Goal: Task Accomplishment & Management: Complete application form

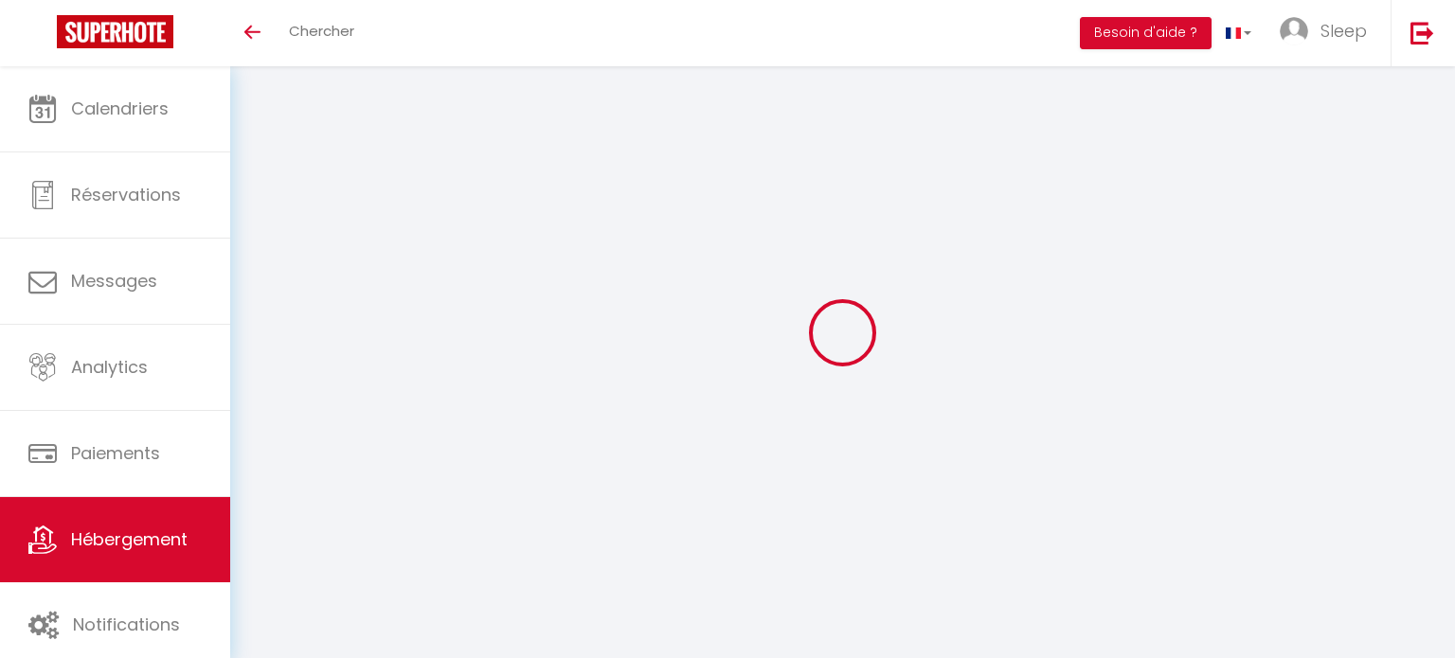
select select "+ 15 %"
select select "+ 22 %"
select select "- 5 %"
select select "3643-8066131"
select select "-1"
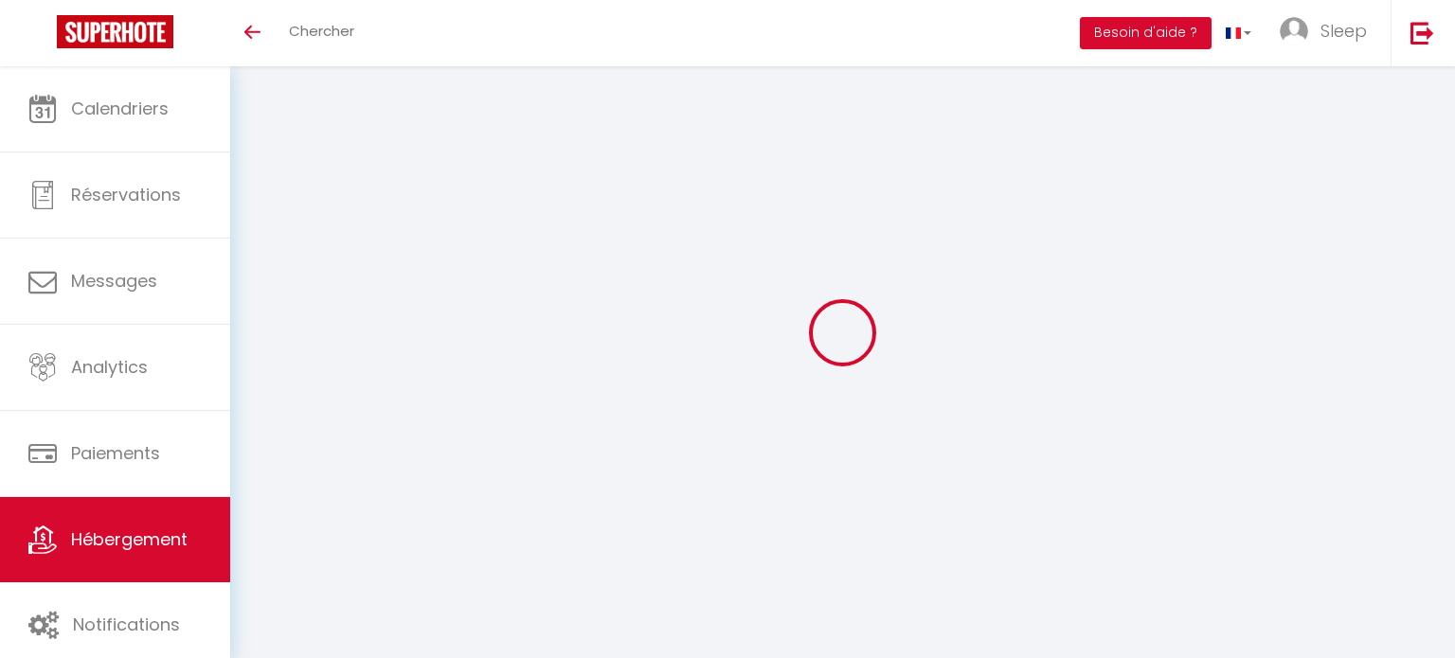
select select
select select "EUR"
select select
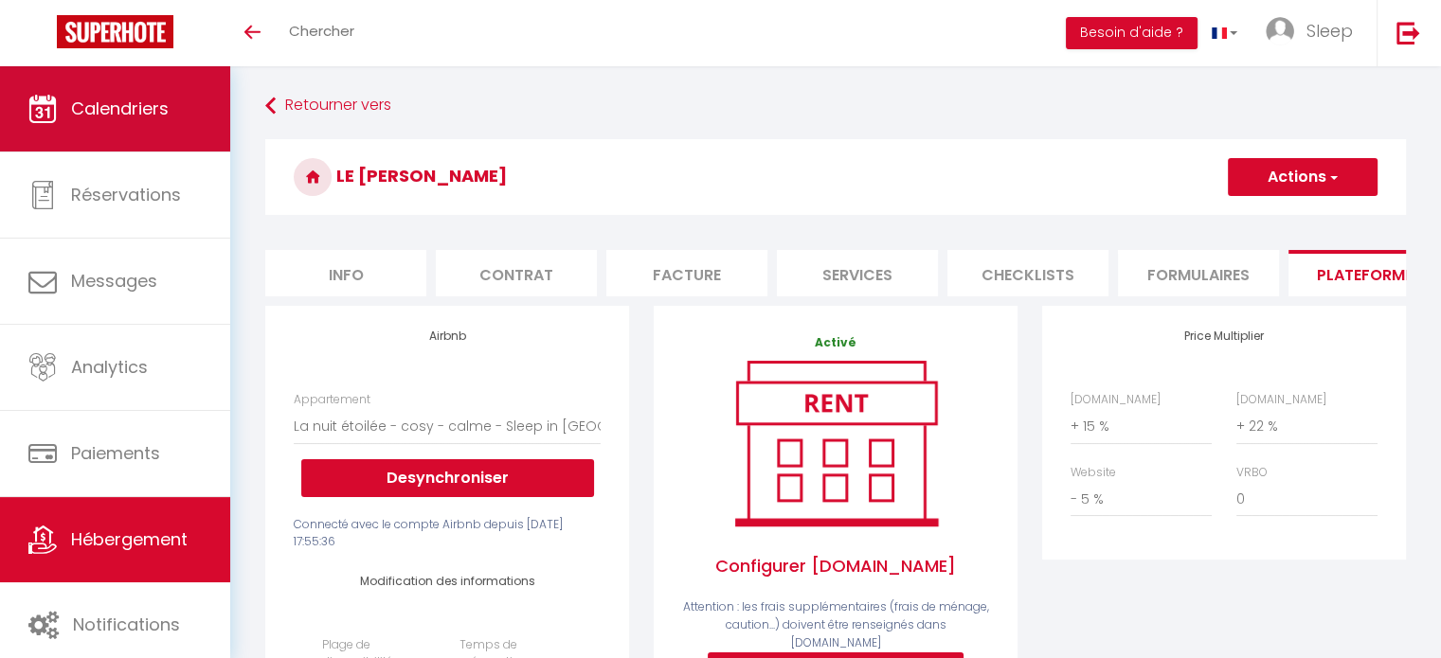
click at [151, 111] on span "Calendriers" at bounding box center [120, 109] width 98 height 24
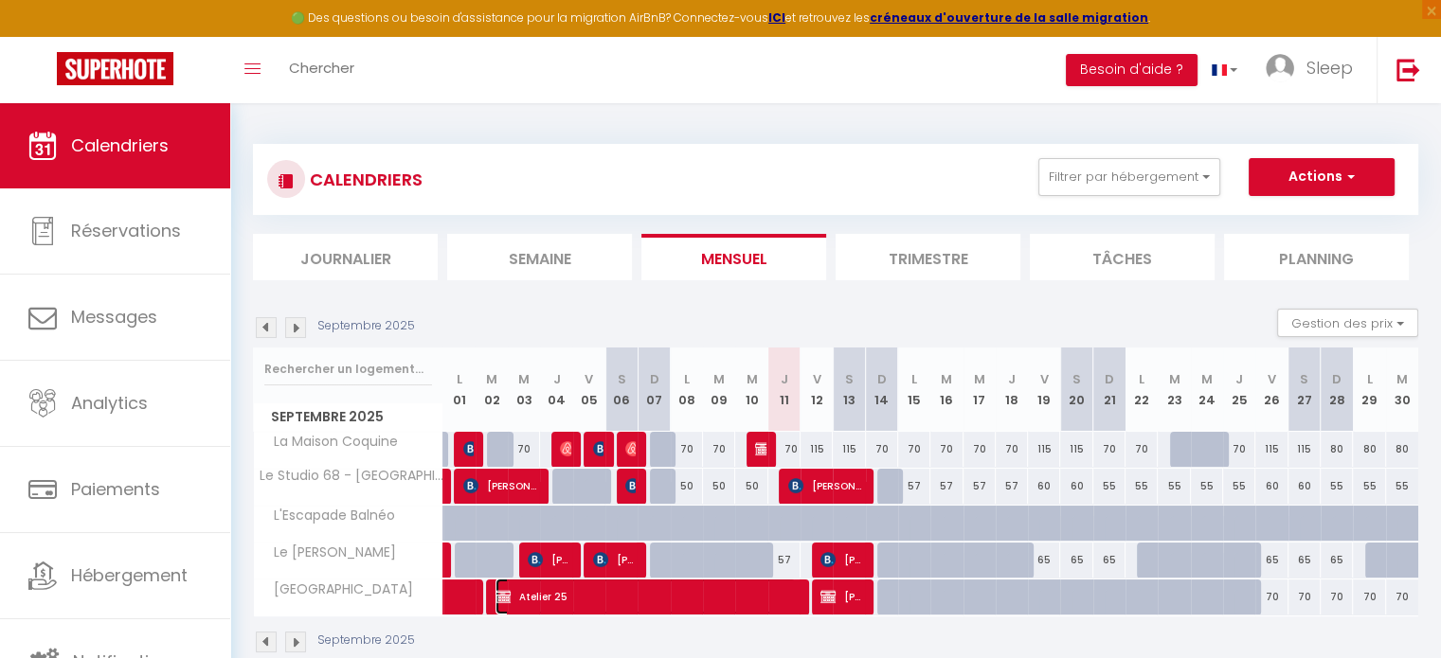
click at [541, 604] on span "Atelier 25" at bounding box center [645, 597] width 300 height 36
select select "OK"
select select "KO"
select select "0"
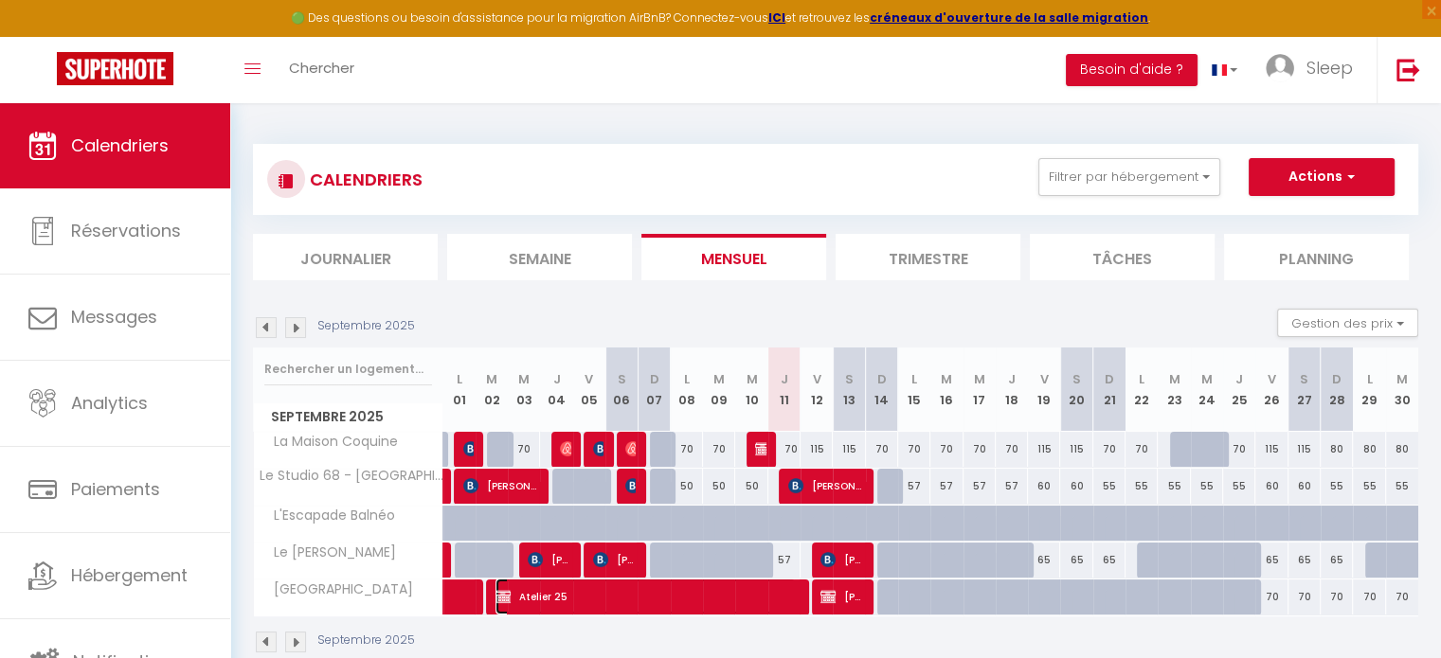
select select "1"
select select
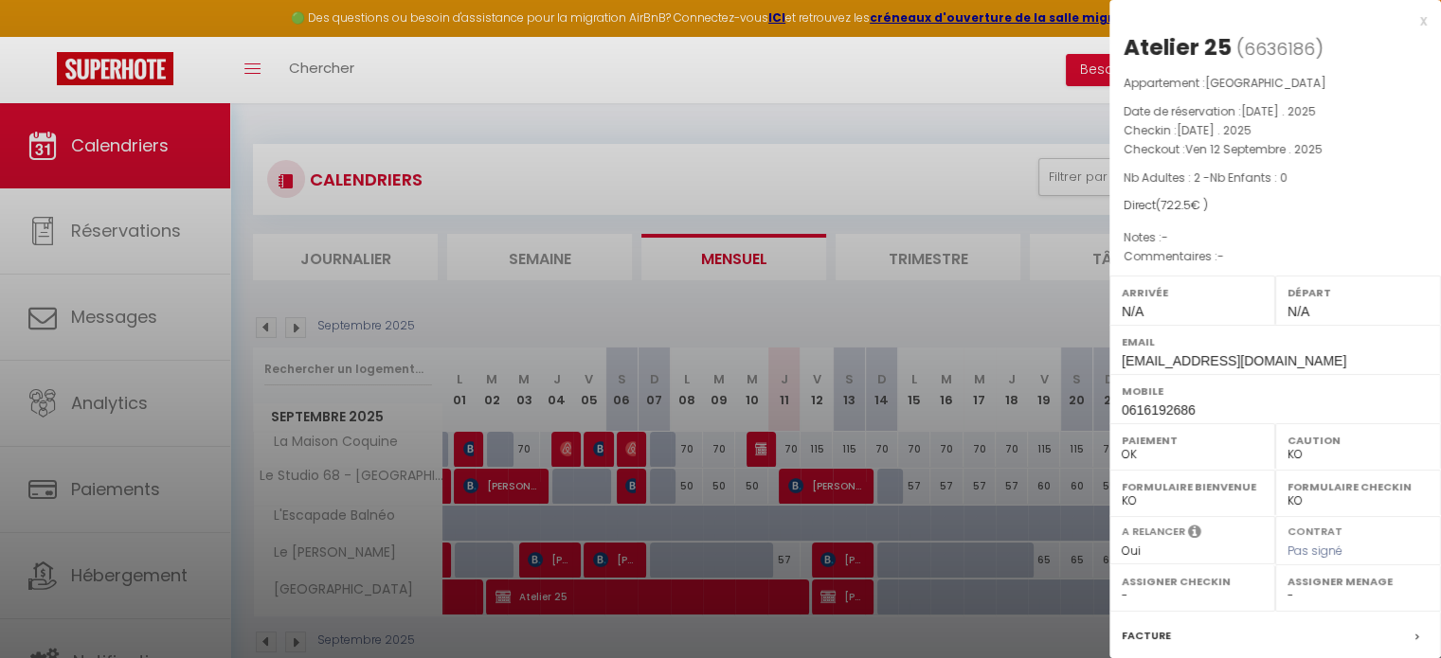
click at [1193, 363] on span "[EMAIL_ADDRESS][DOMAIN_NAME]" at bounding box center [1234, 360] width 225 height 15
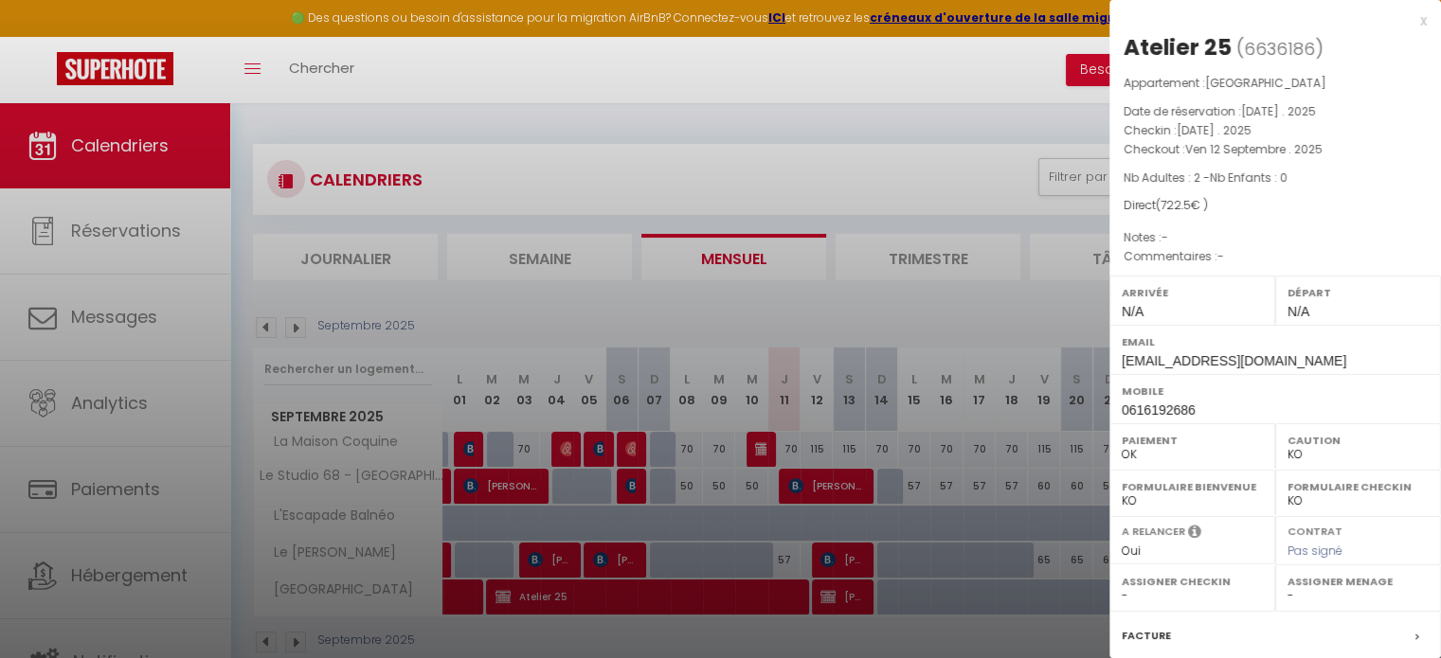
click at [1163, 415] on span "0616192686" at bounding box center [1159, 410] width 74 height 15
copy div "0616192686"
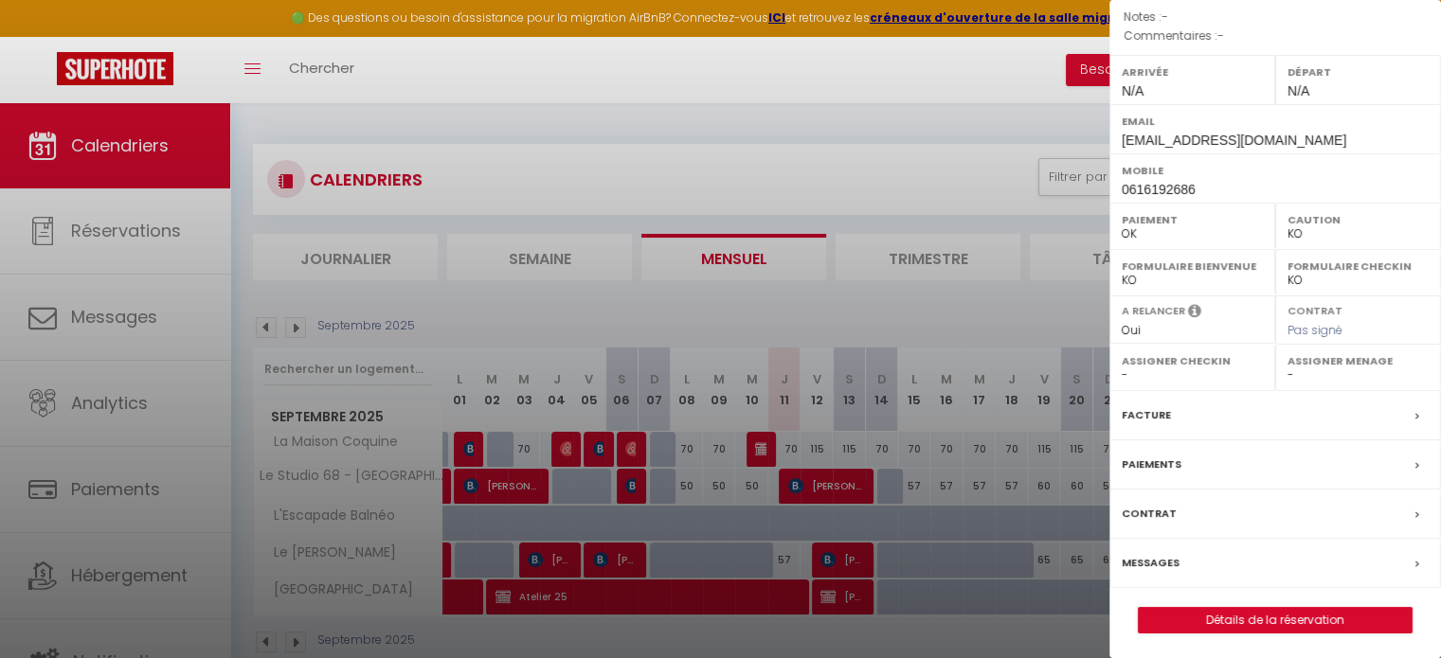
click at [985, 297] on div at bounding box center [720, 329] width 1441 height 658
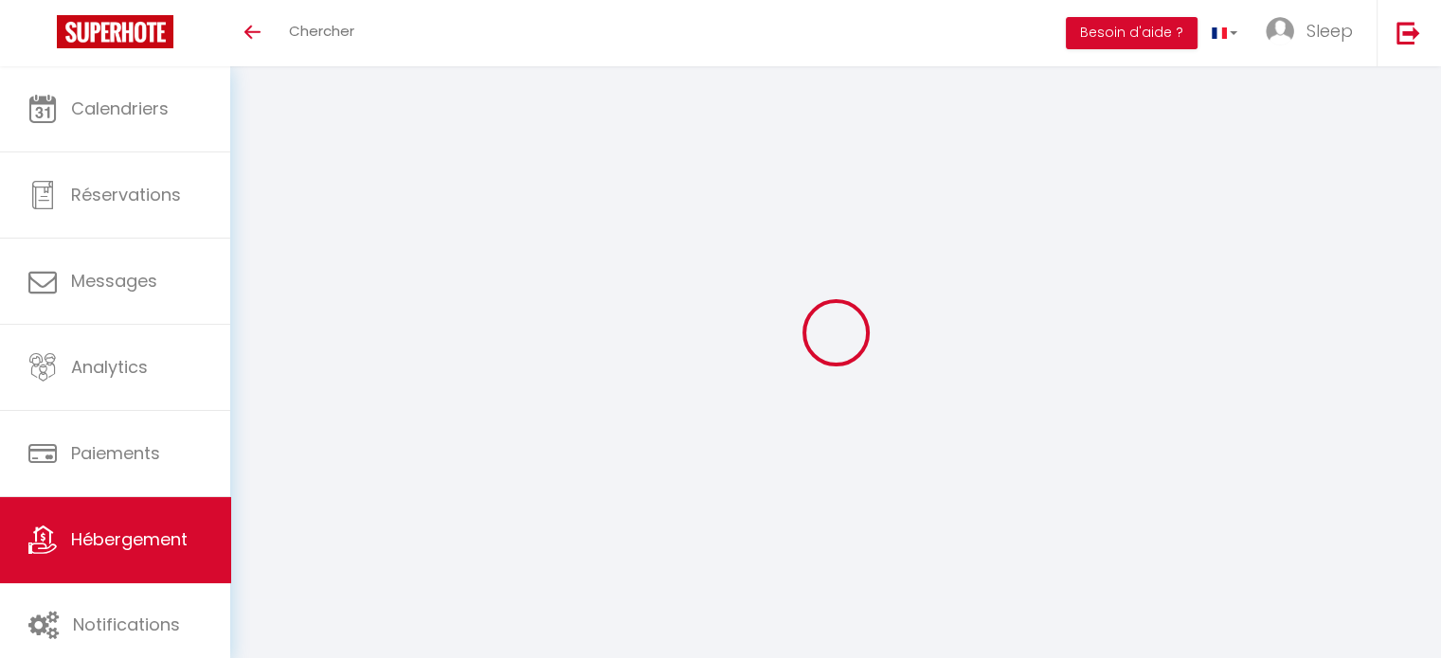
select select "-1"
select select
select select "EUR"
select select
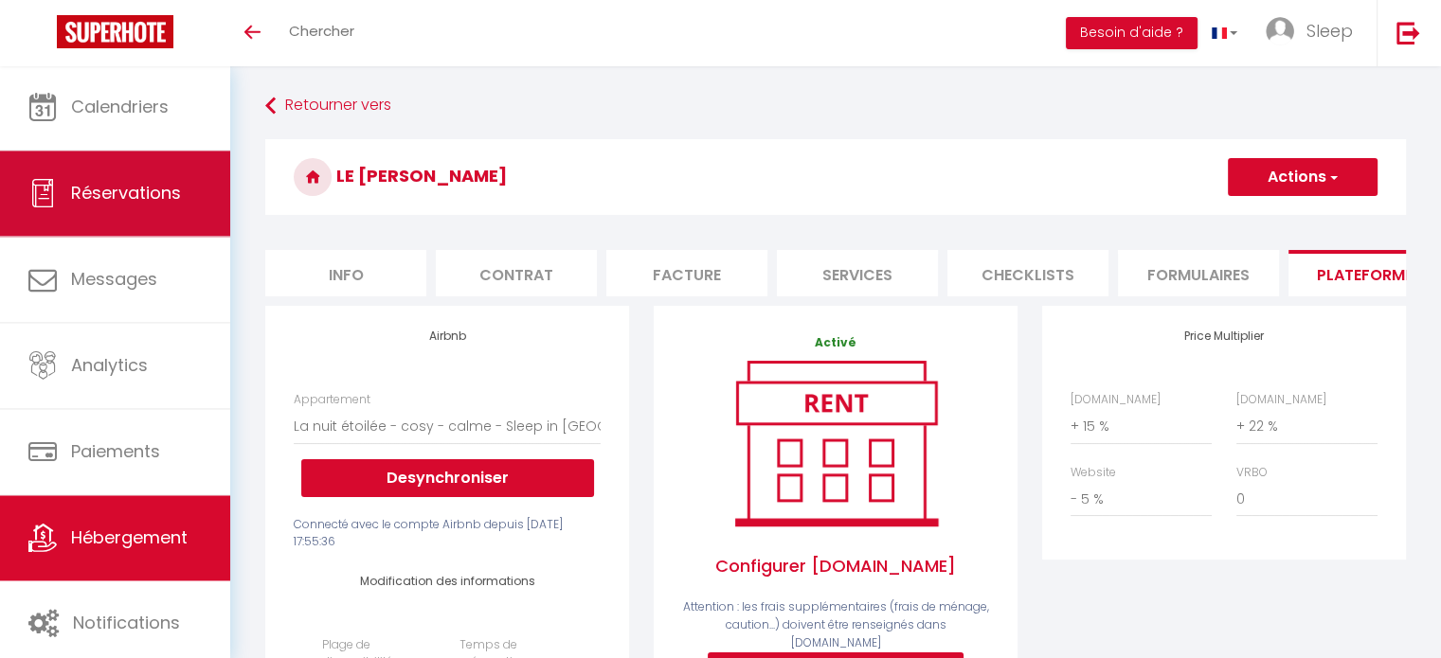
click at [146, 204] on span "Réservations" at bounding box center [126, 193] width 110 height 24
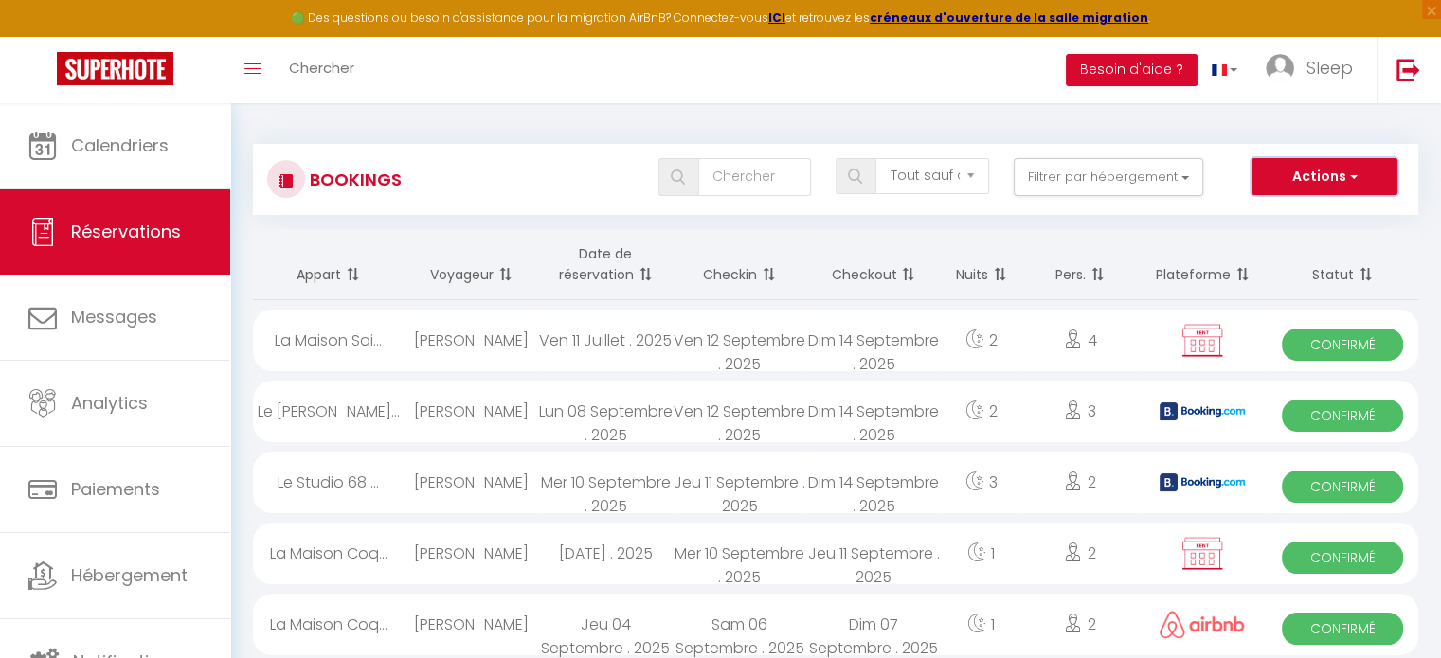
click at [1358, 176] on button "Actions" at bounding box center [1324, 177] width 146 height 38
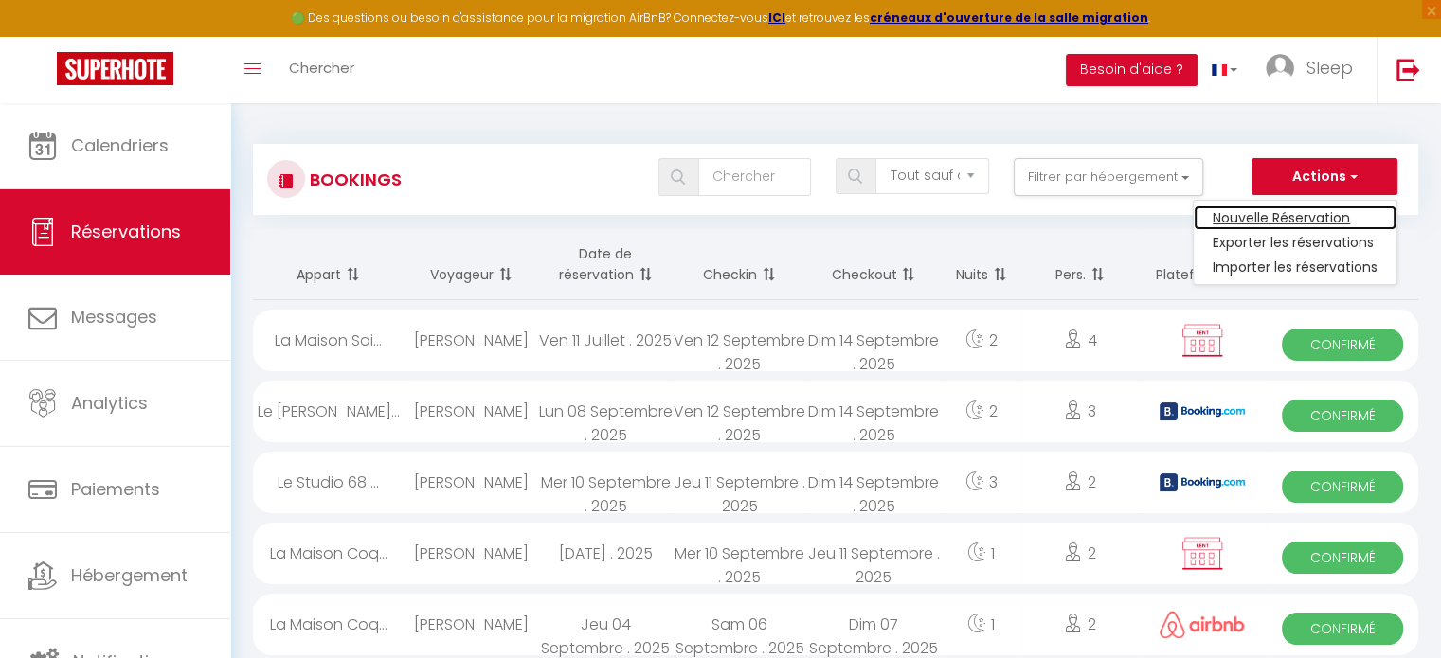
click at [1291, 213] on link "Nouvelle Réservation" at bounding box center [1295, 218] width 203 height 25
select select
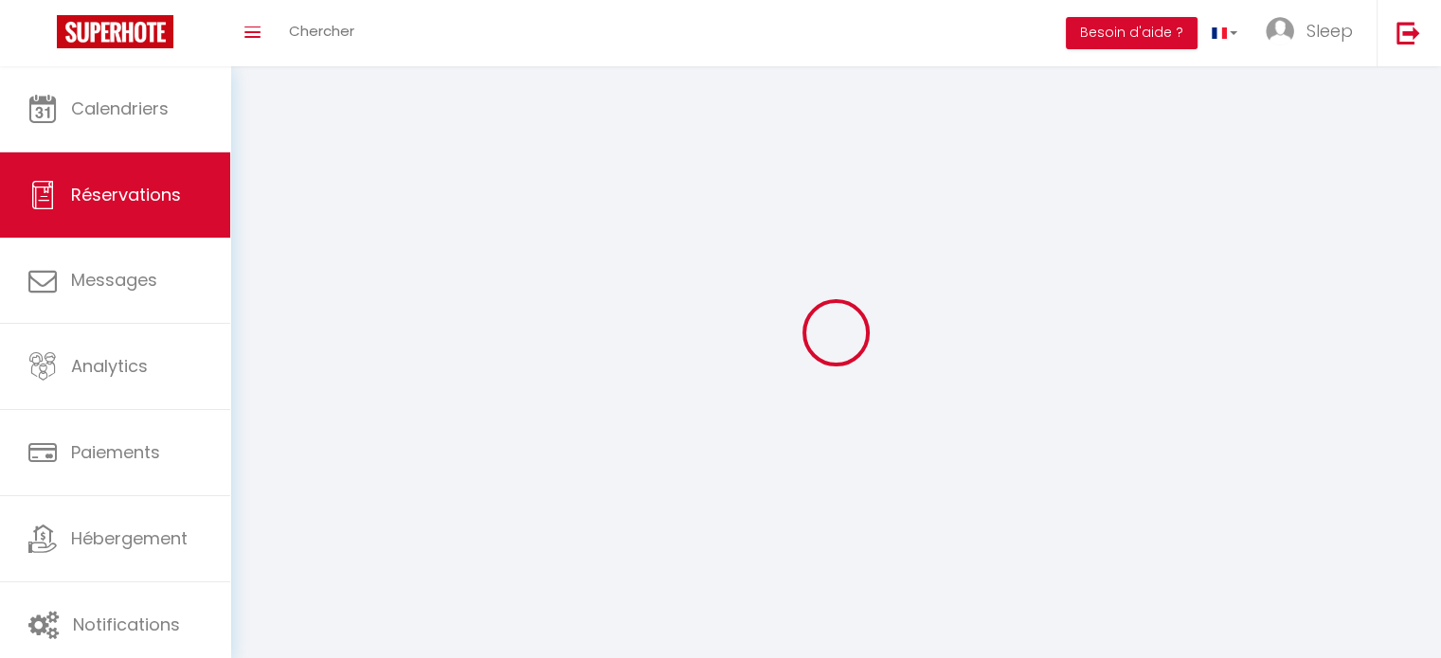
select select
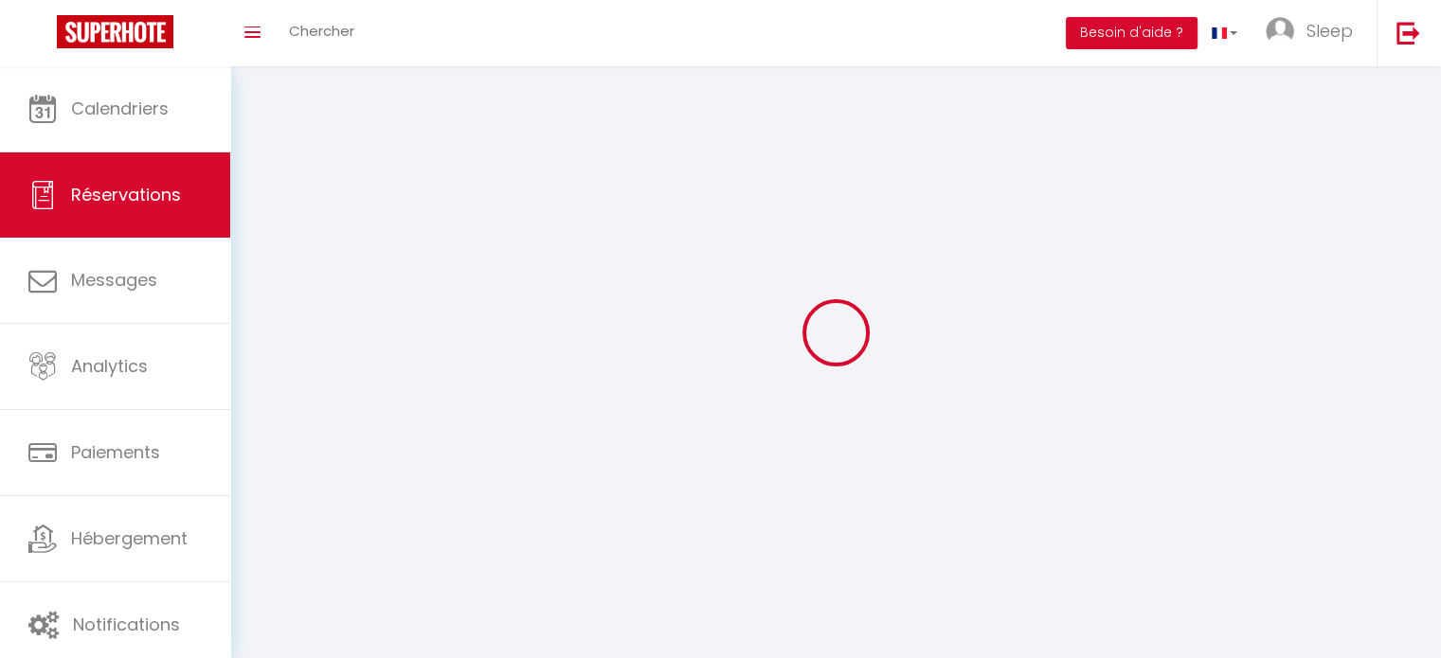
select select
checkbox input "false"
select select
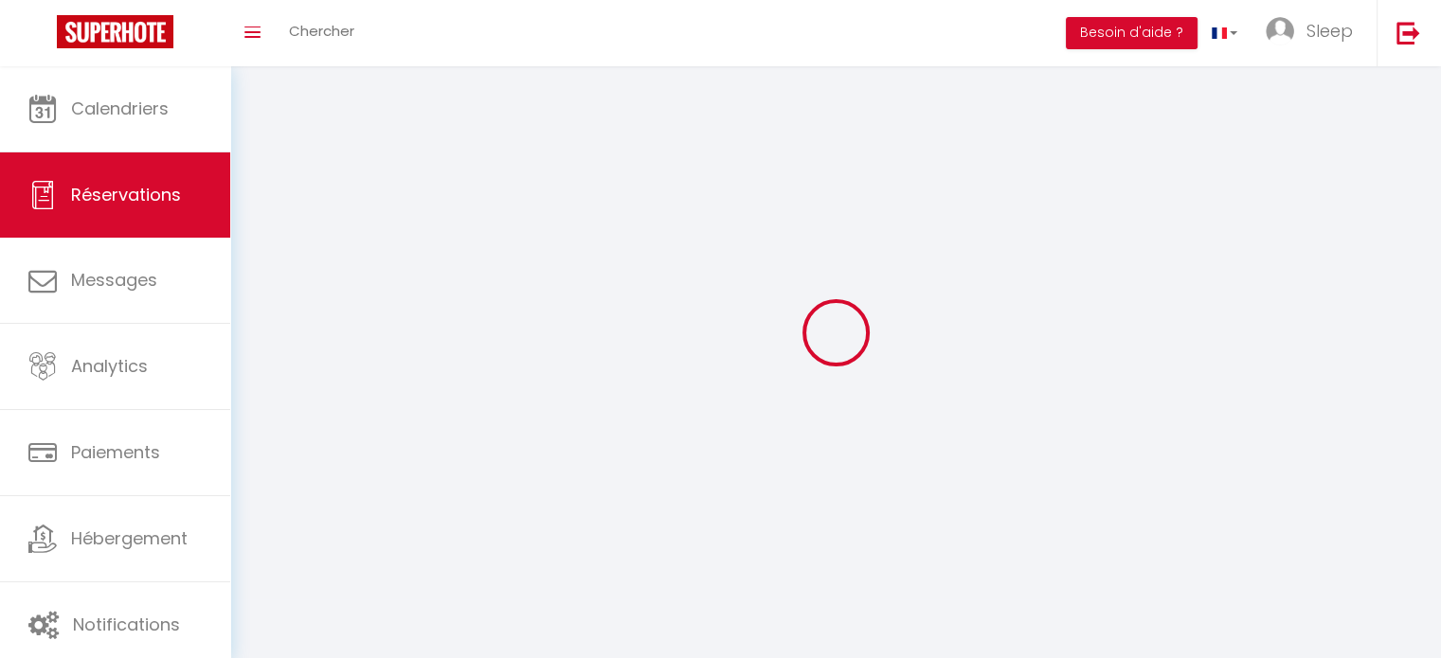
select select
checkbox input "false"
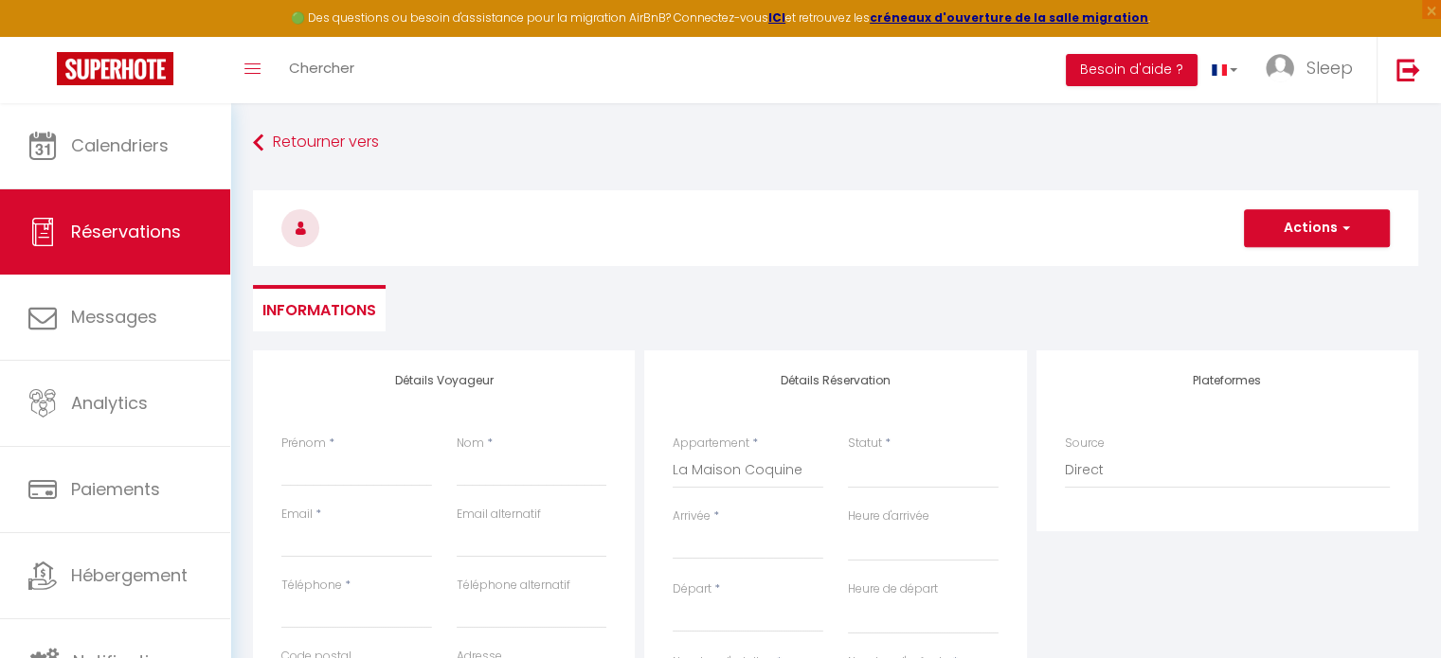
select select
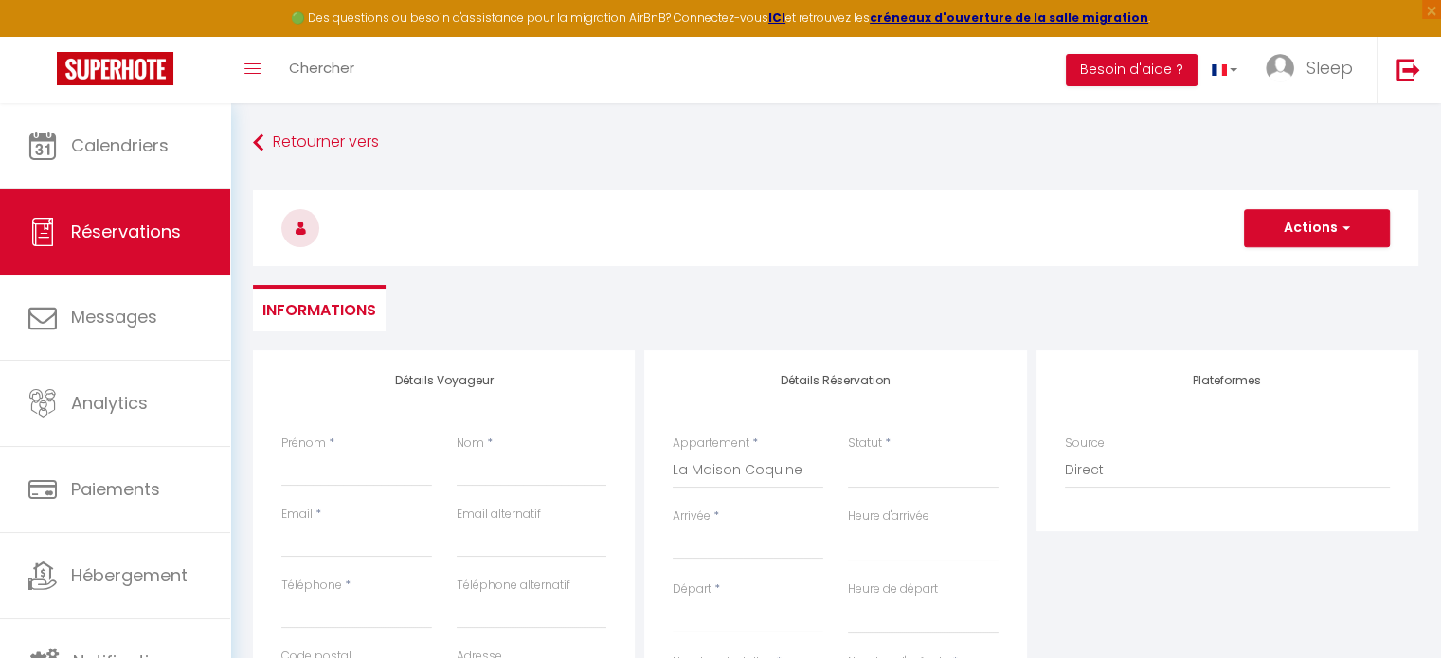
select select
checkbox input "false"
select select
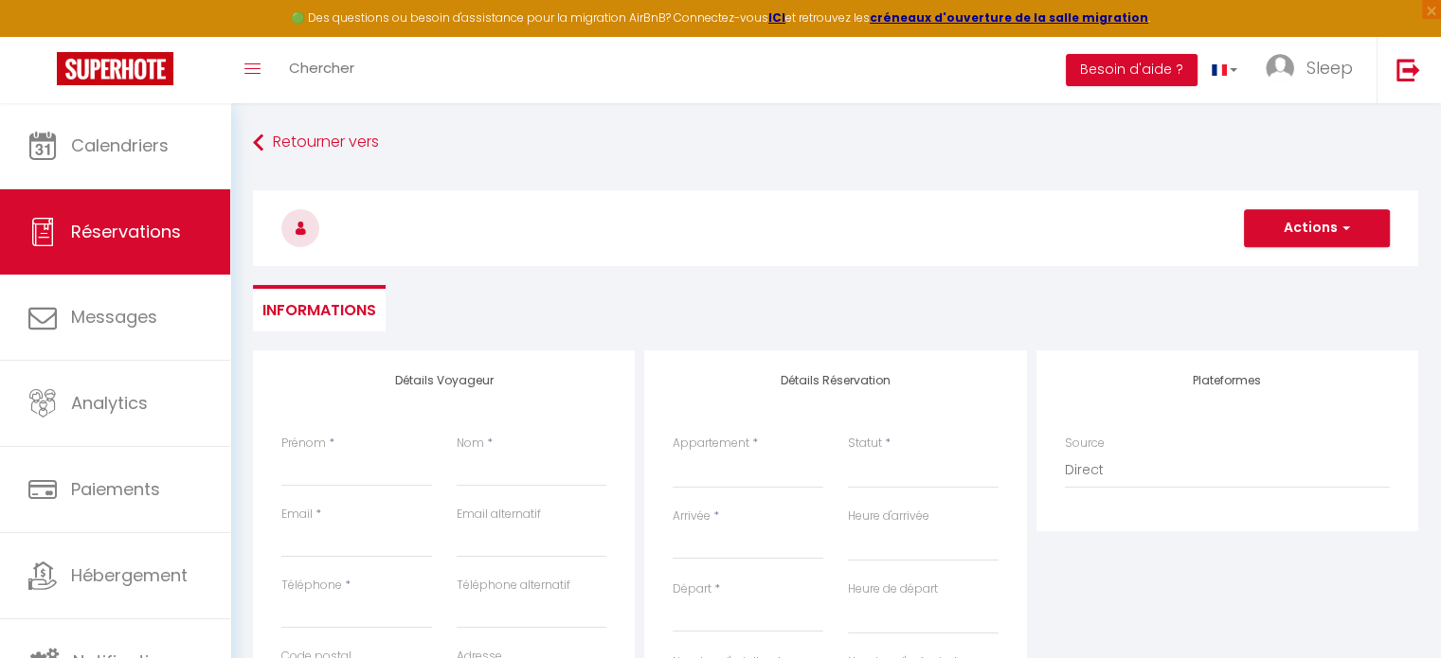
select select
checkbox input "false"
select select
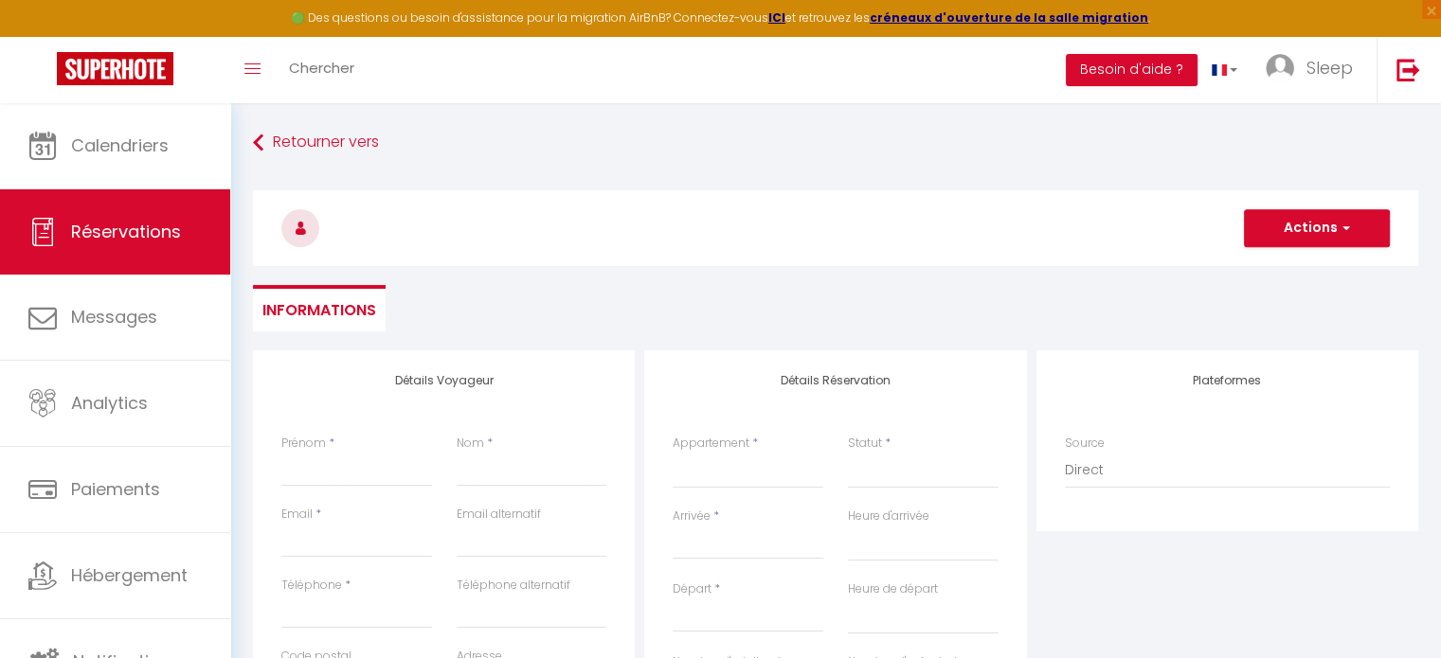
select select
click at [352, 477] on input "Prénom" at bounding box center [356, 470] width 151 height 34
type input "A"
select select
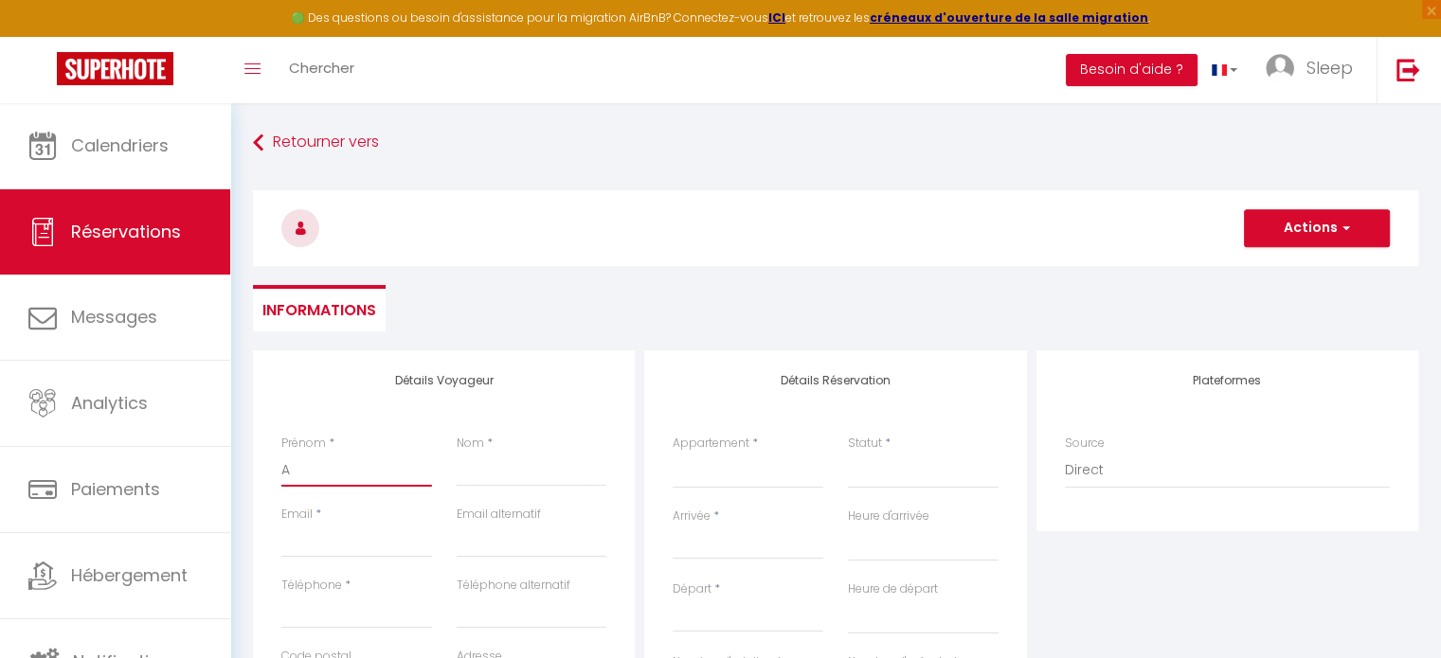
select select
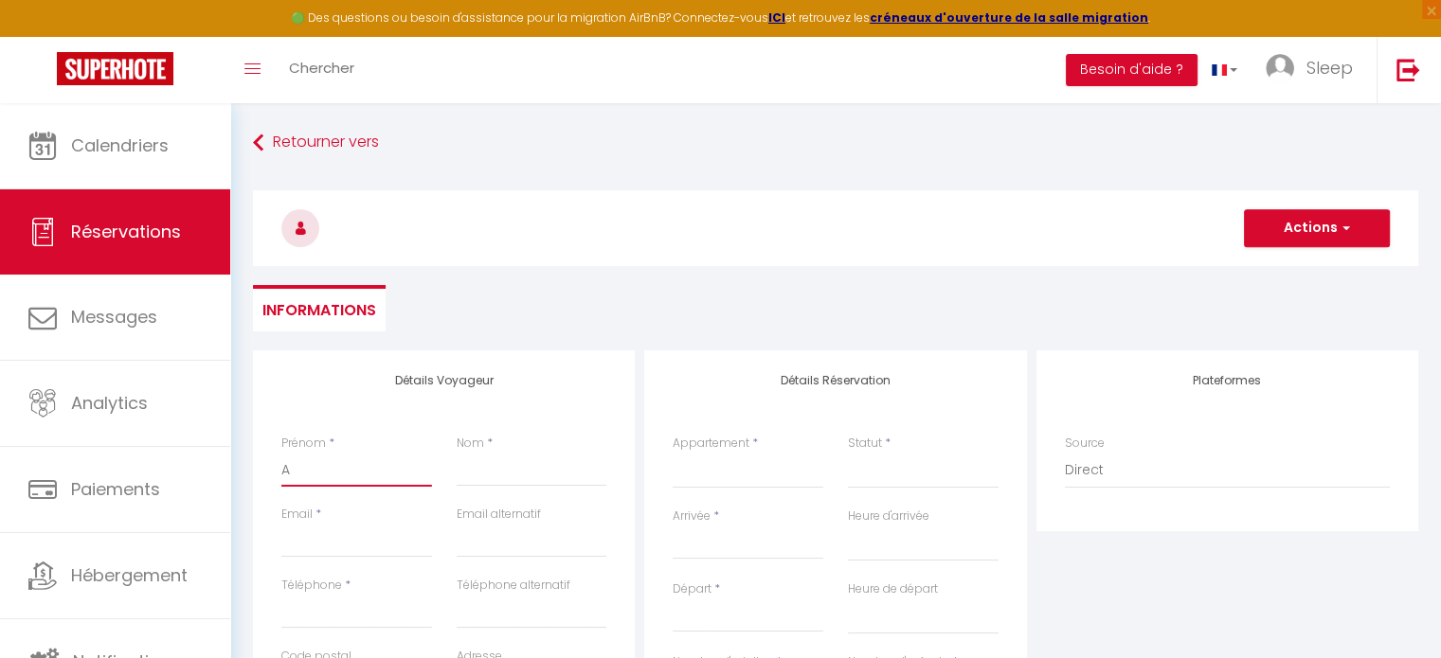
checkbox input "false"
type input "At"
select select
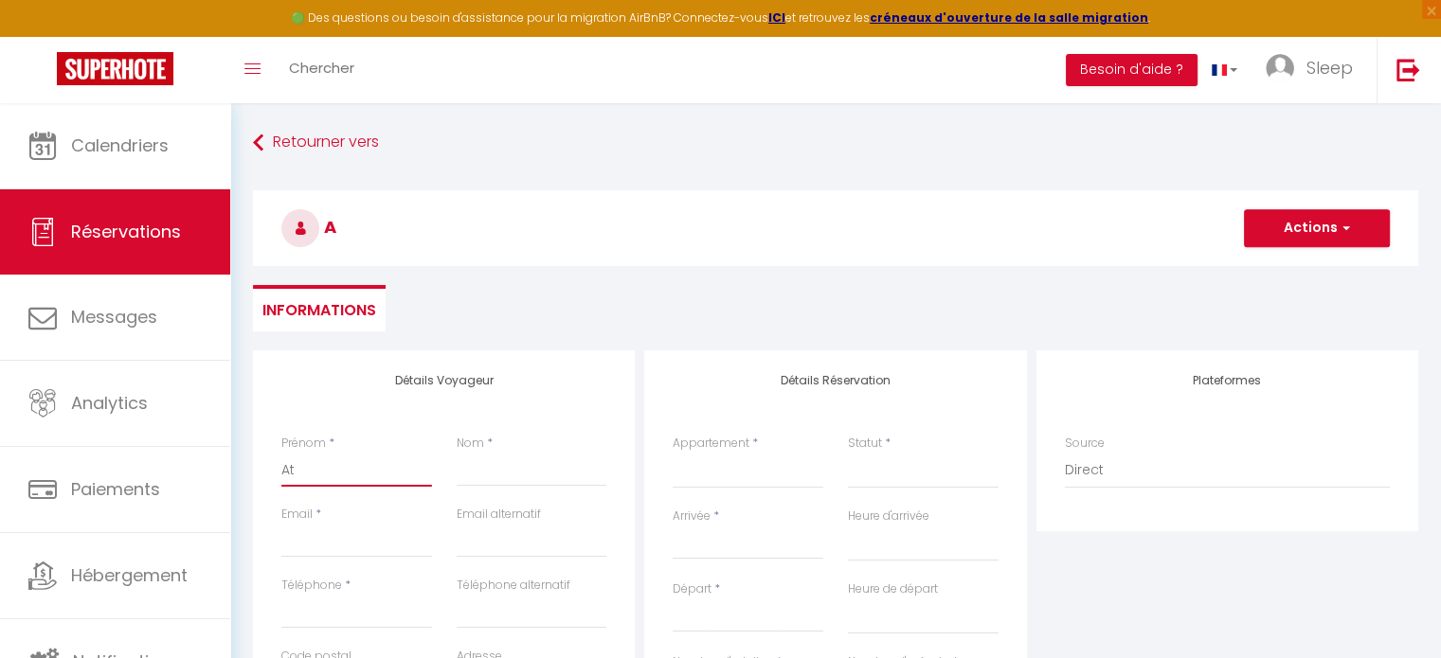
select select
checkbox input "false"
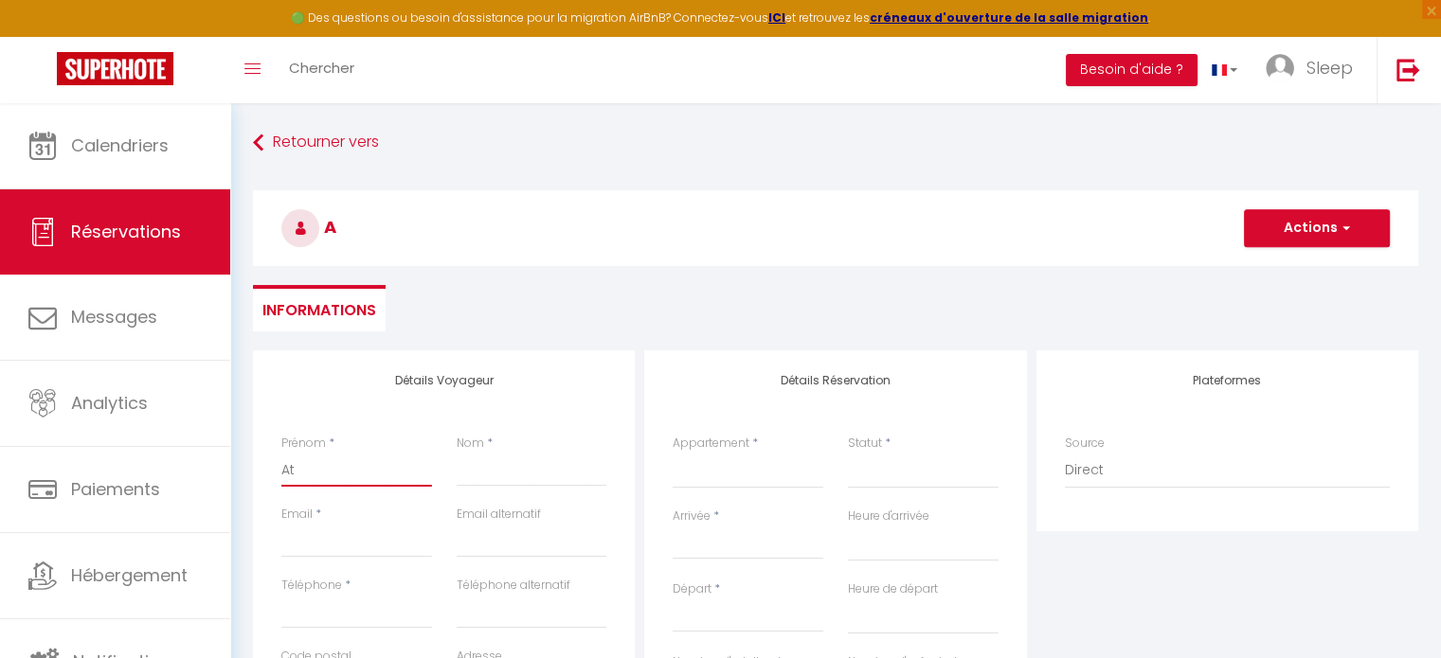
type input "Ate"
select select
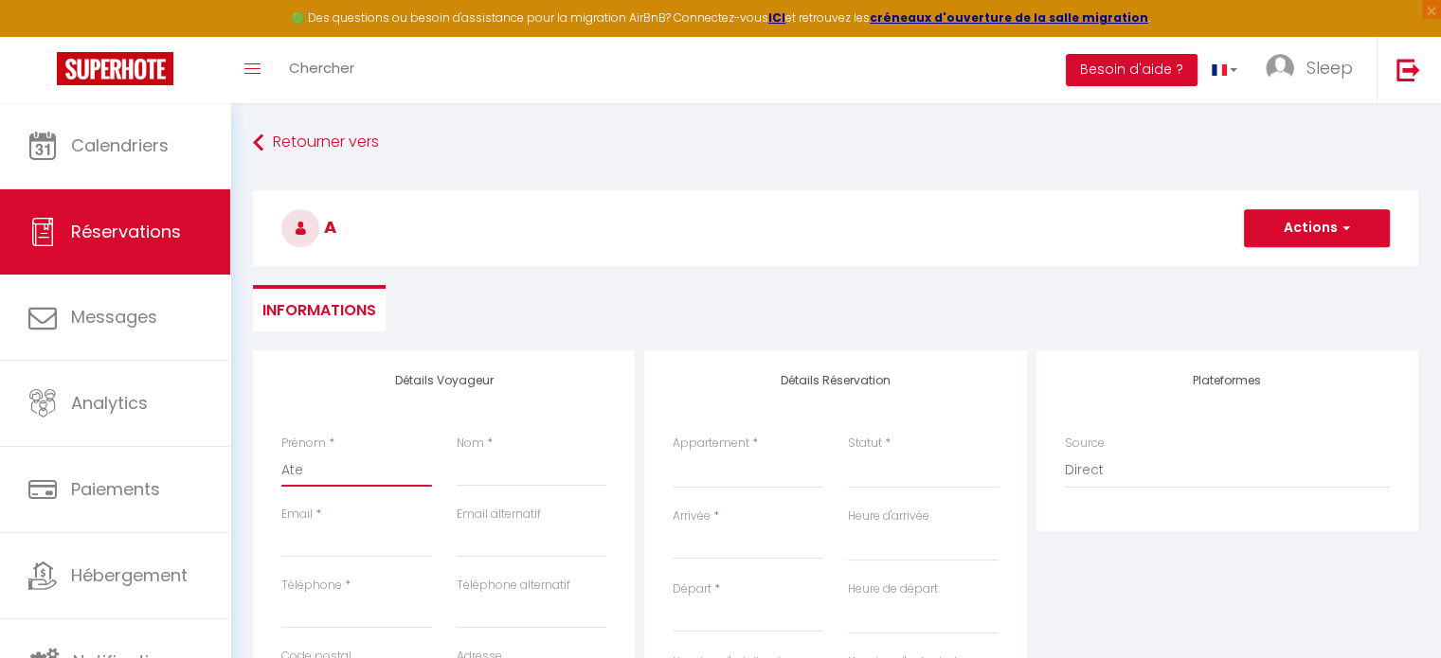
select select
checkbox input "false"
type input "Atekl"
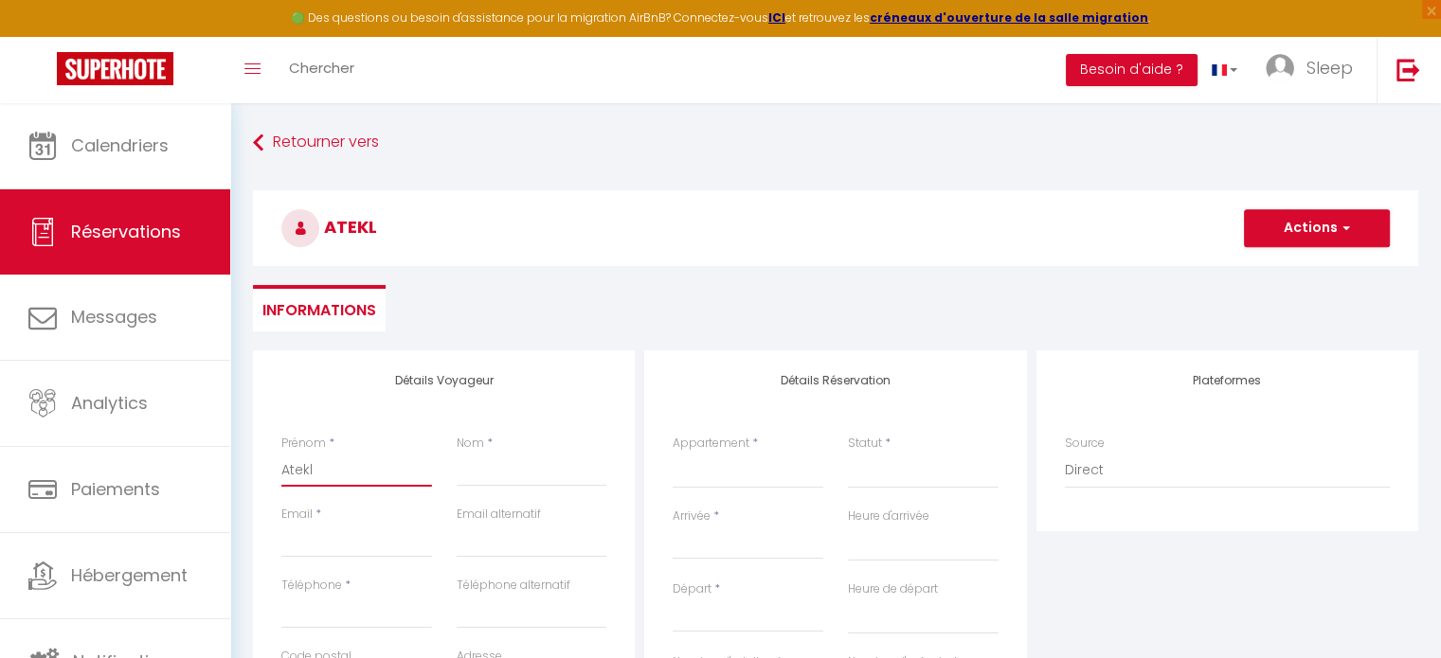
select select
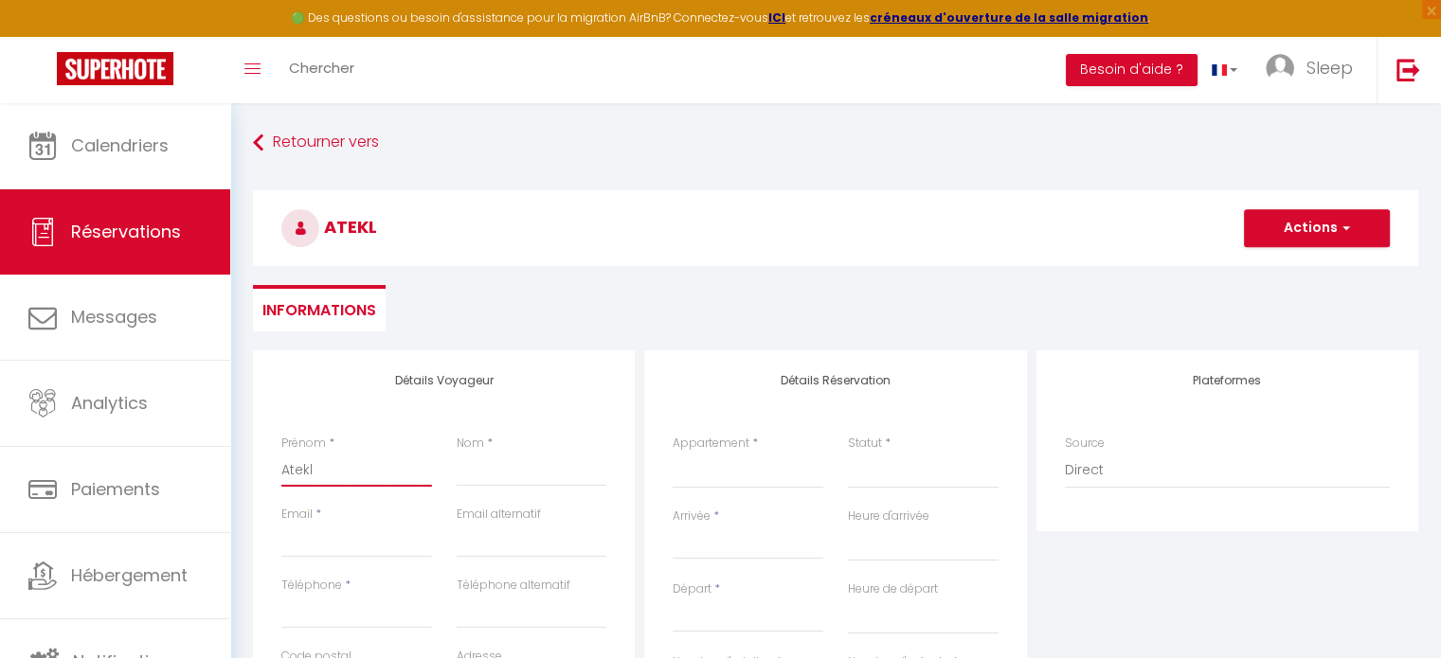
select select
checkbox input "false"
type input "Atekli"
select select
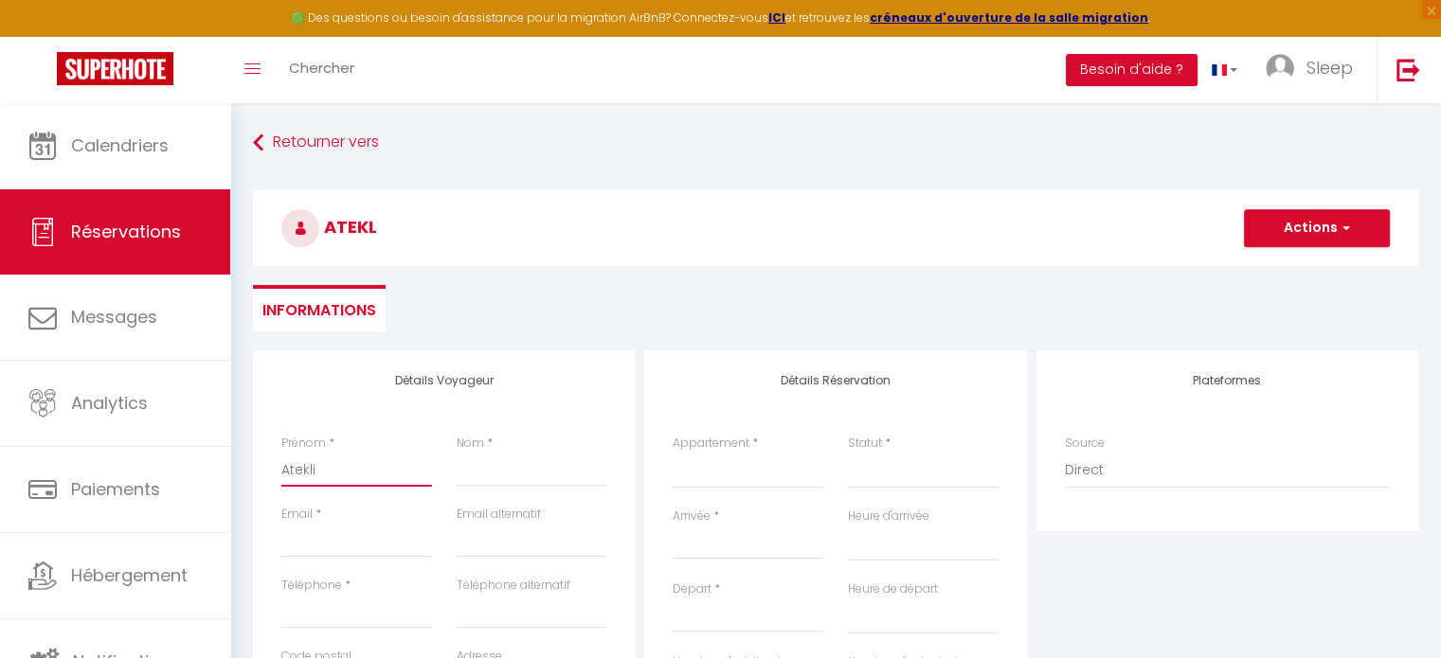
select select
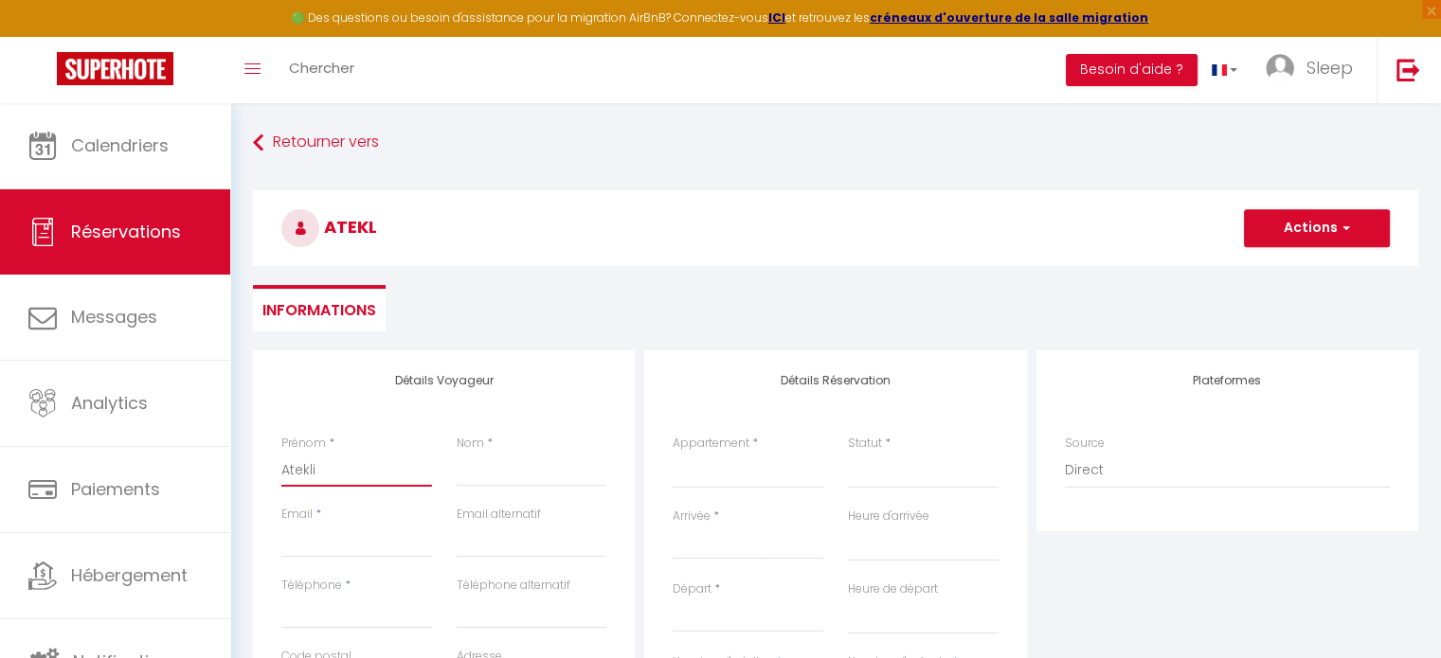
select select
checkbox input "false"
type input "Ateklie"
select select
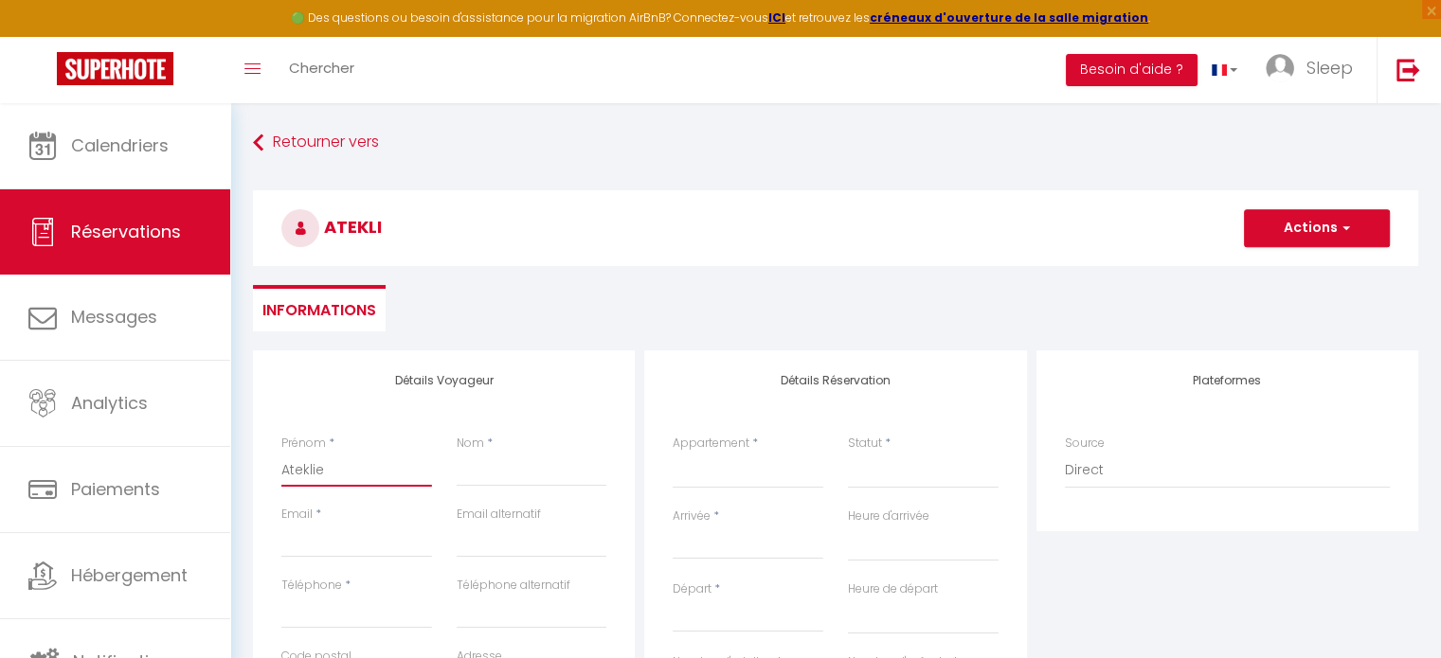
select select
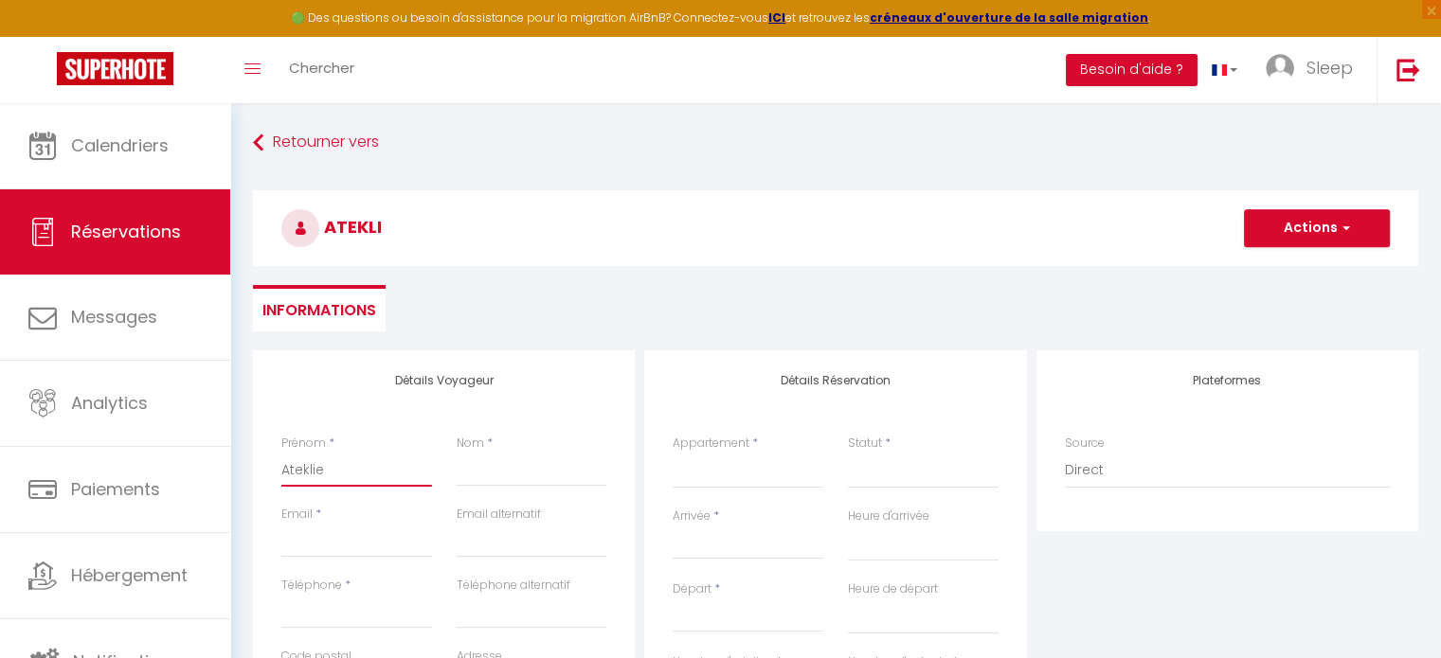
checkbox input "false"
type input "Ateklier"
select select
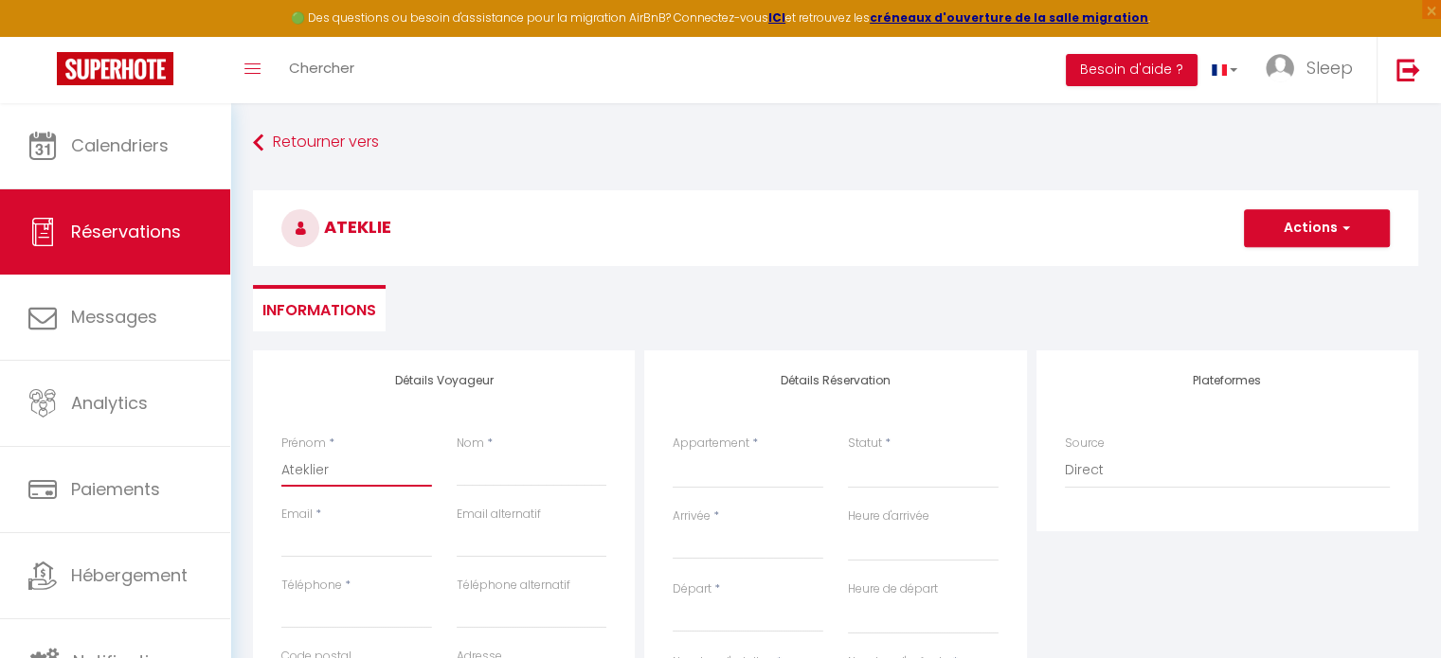
select select
checkbox input "false"
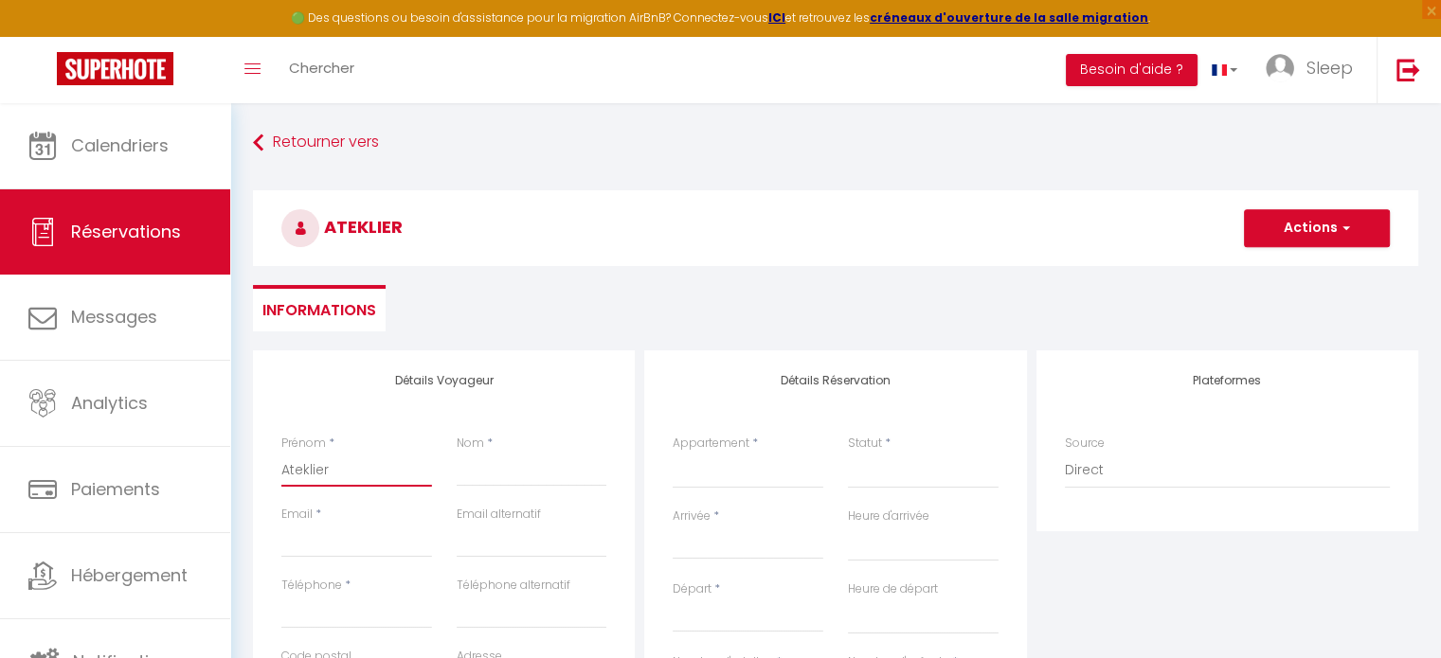
type input "Ateklie"
select select
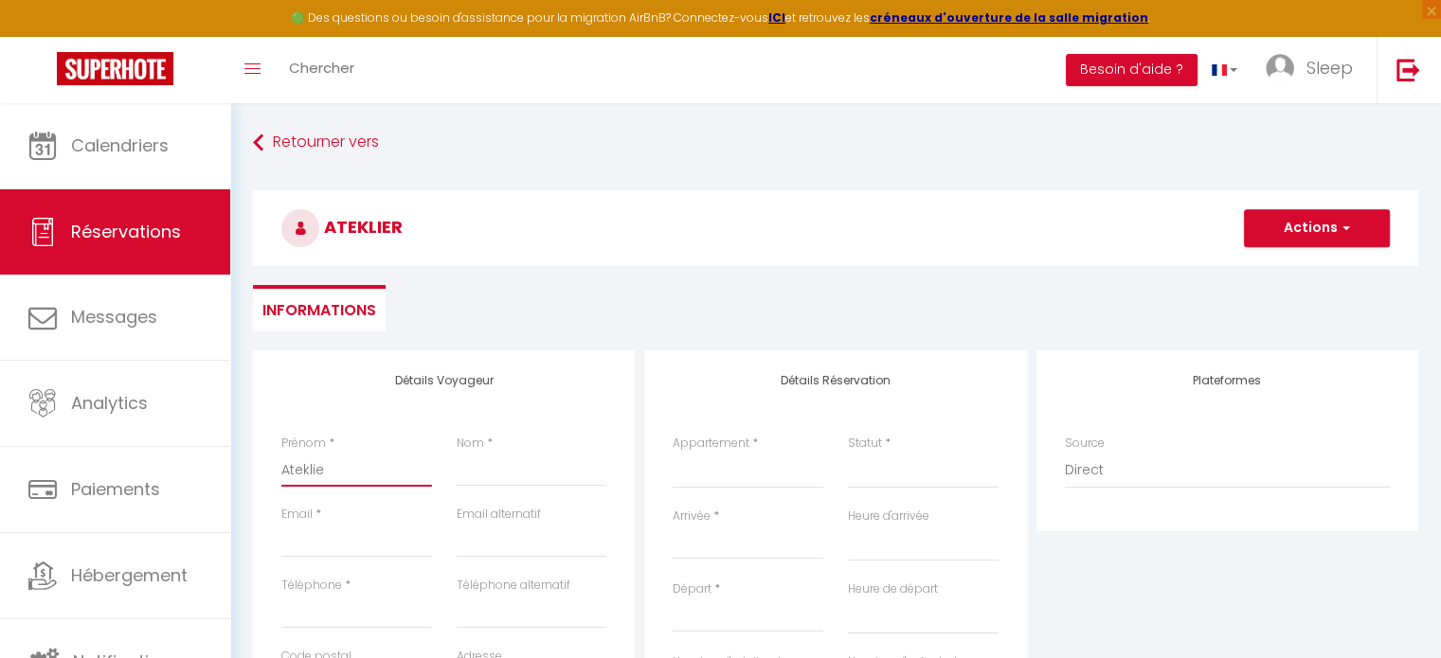
select select
checkbox input "false"
type input "Atekli"
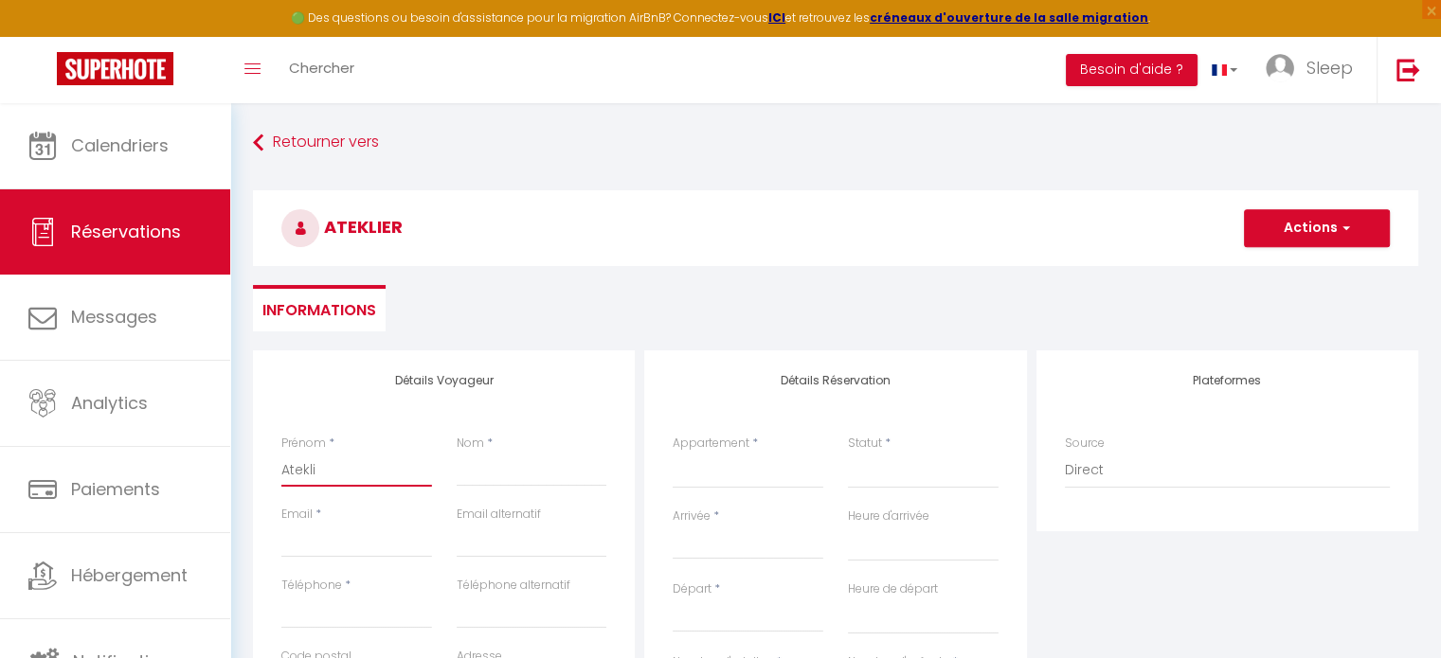
select select
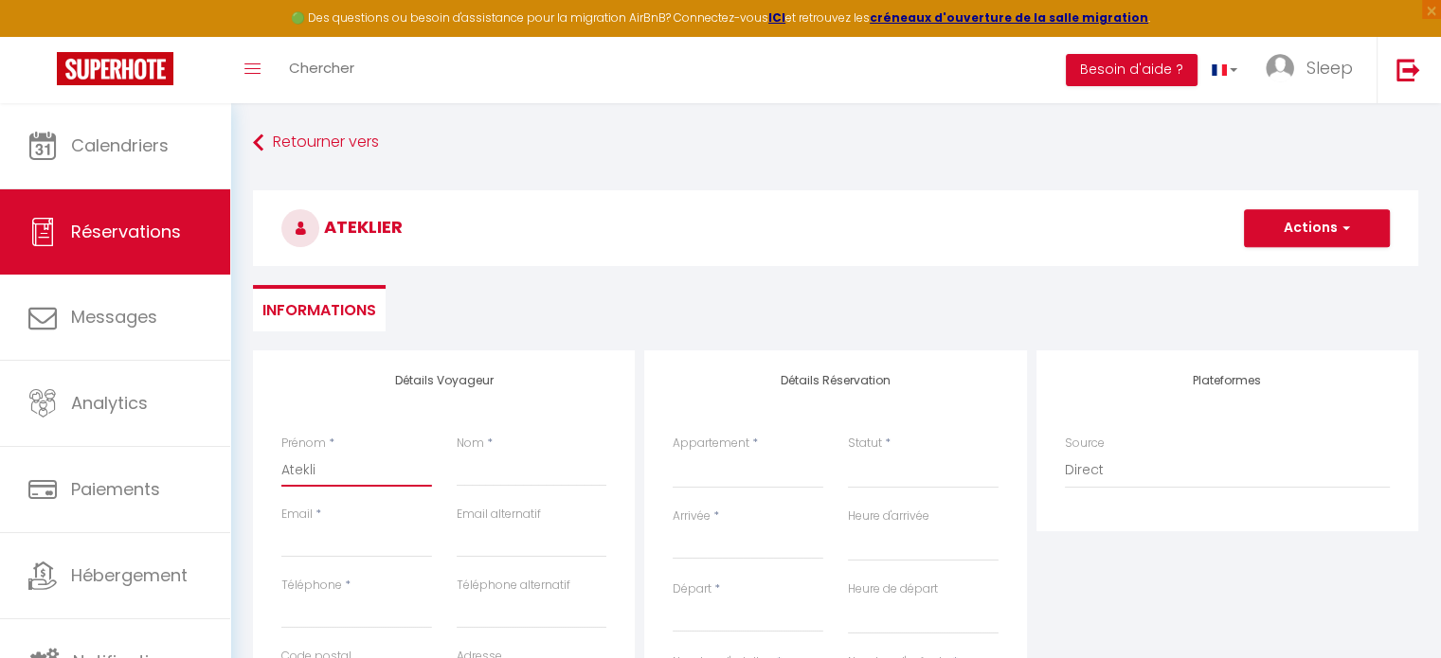
select select
checkbox input "false"
type input "Atekl"
select select
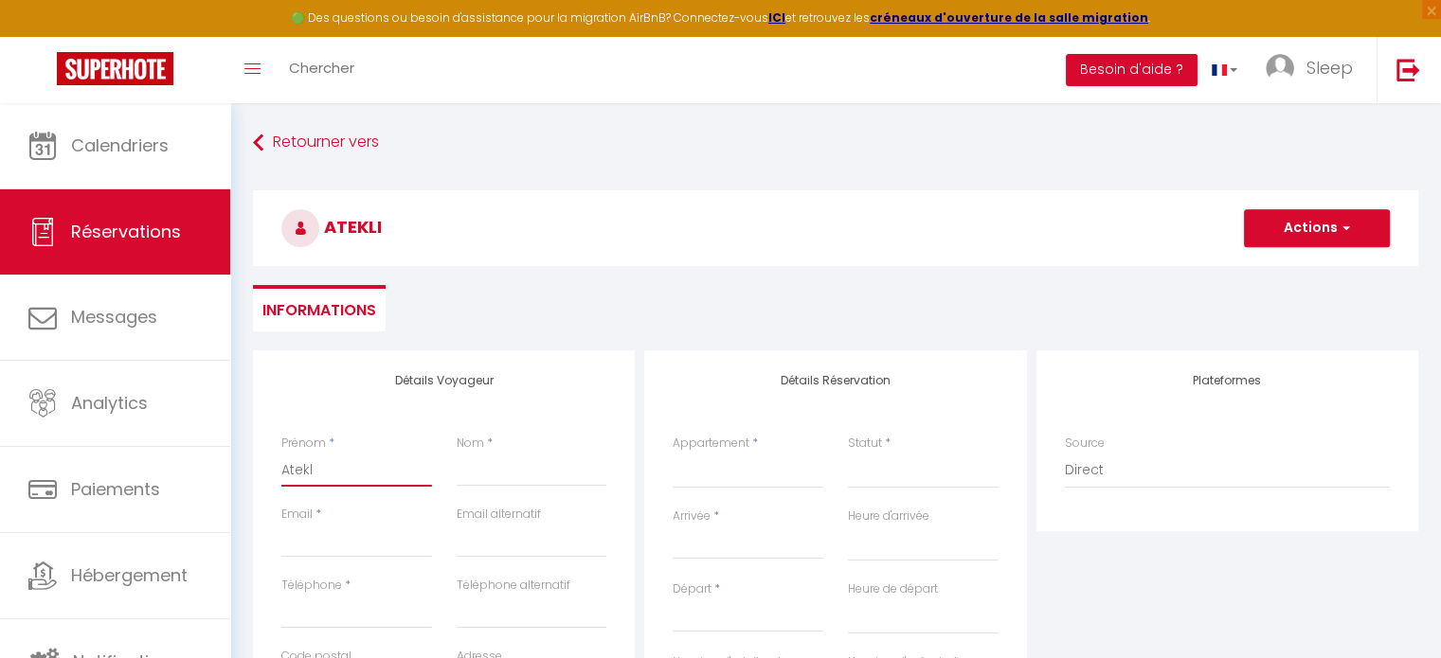
select select
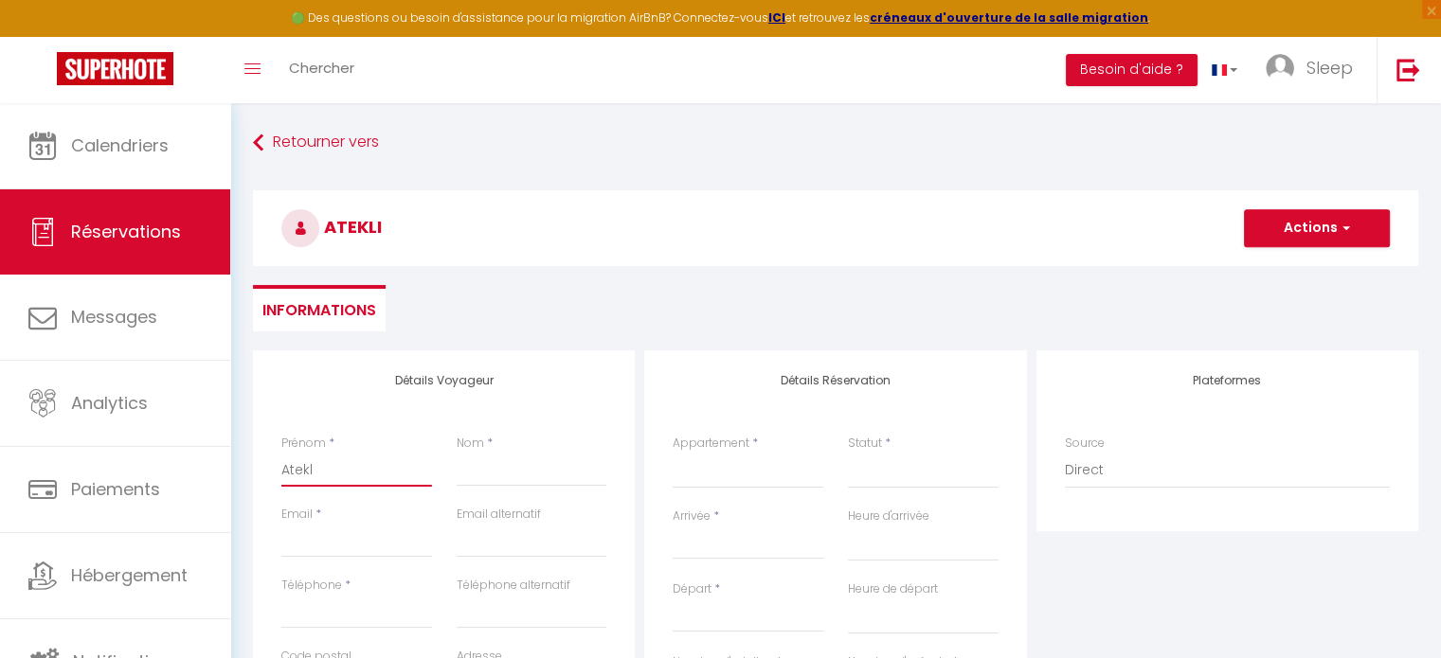
select select
checkbox input "false"
type input "Atek"
select select
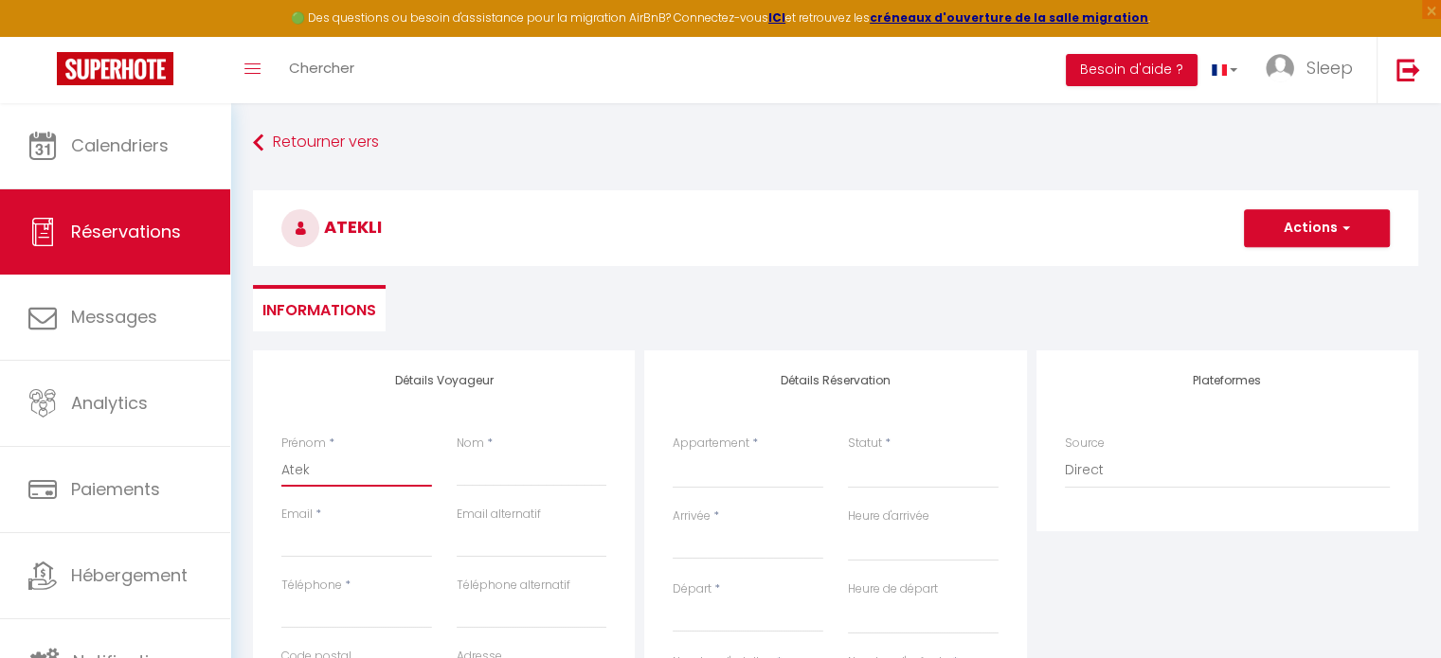
select select
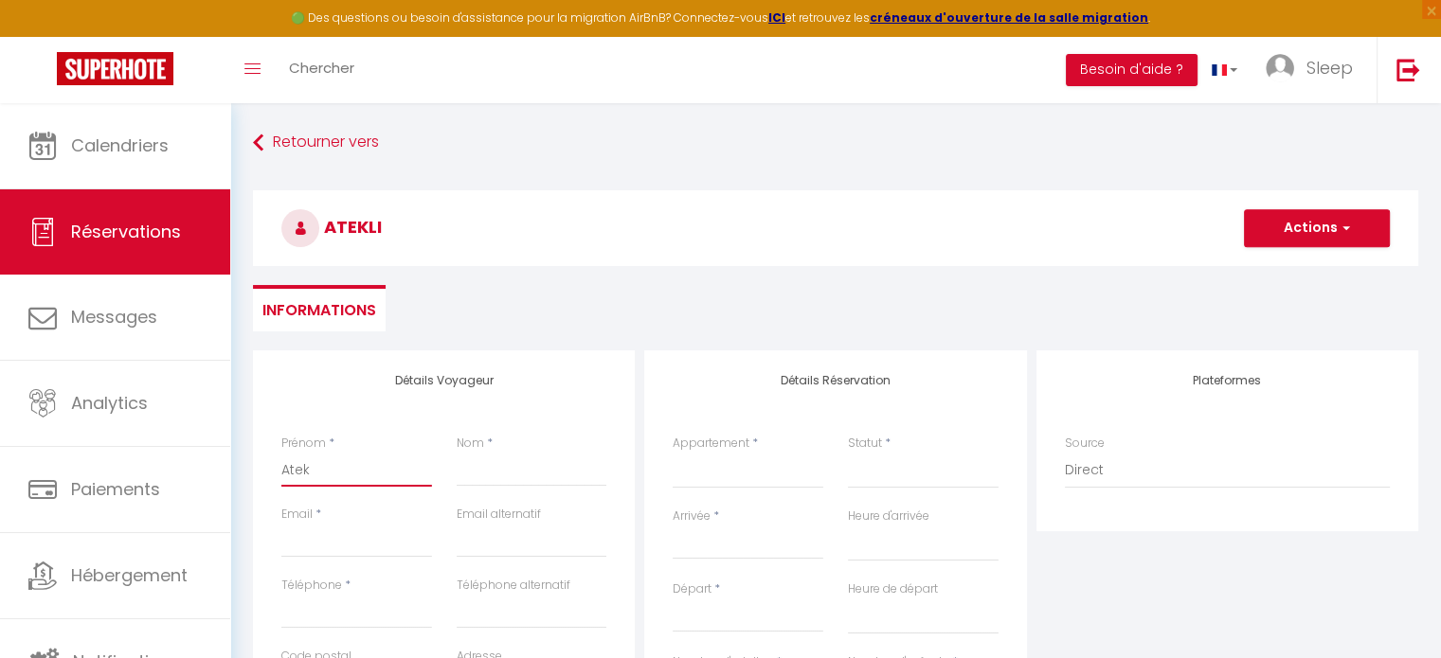
checkbox input "false"
type input "Ate"
select select
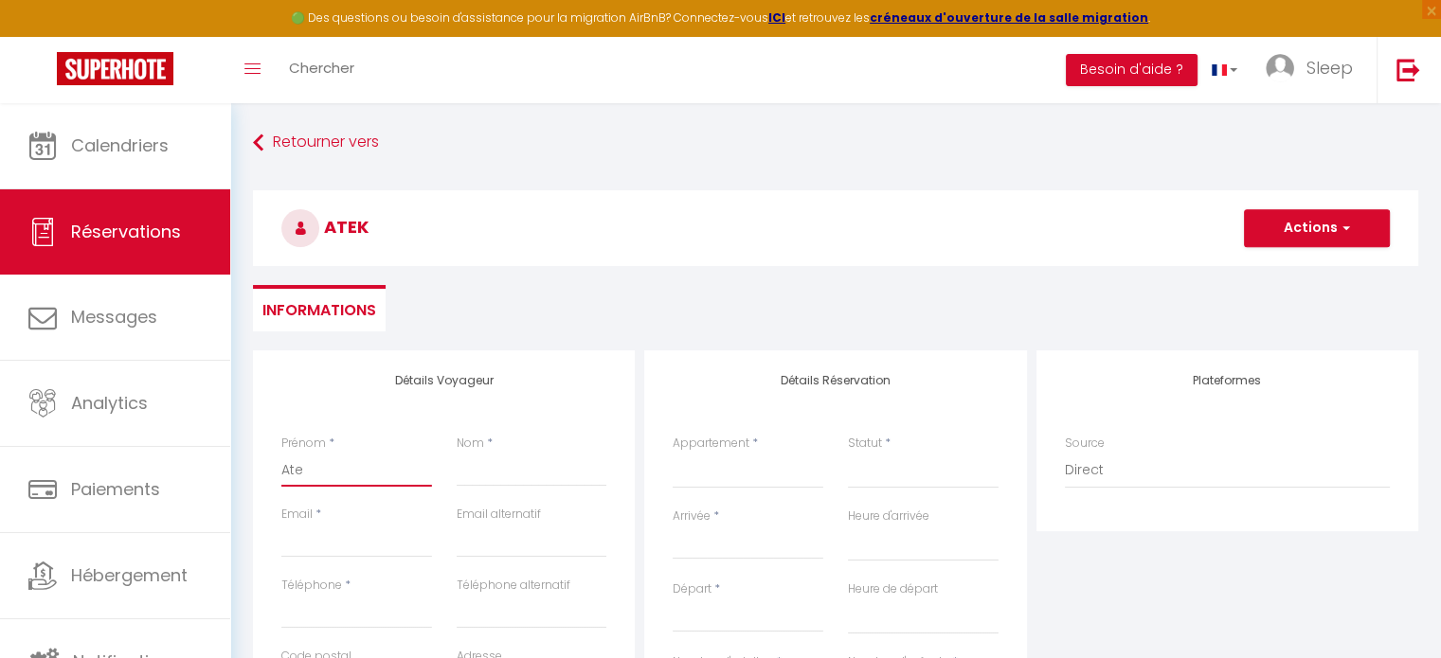
select select
checkbox input "false"
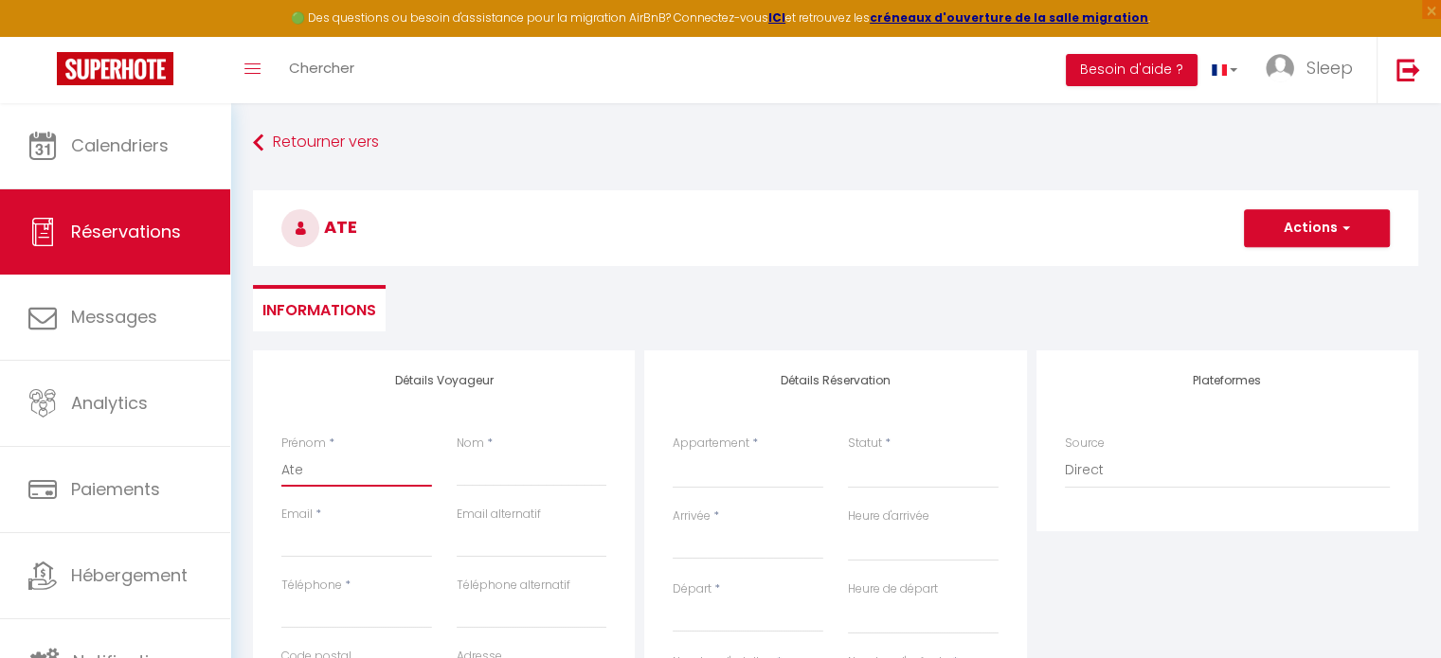
type input "Atel"
select select
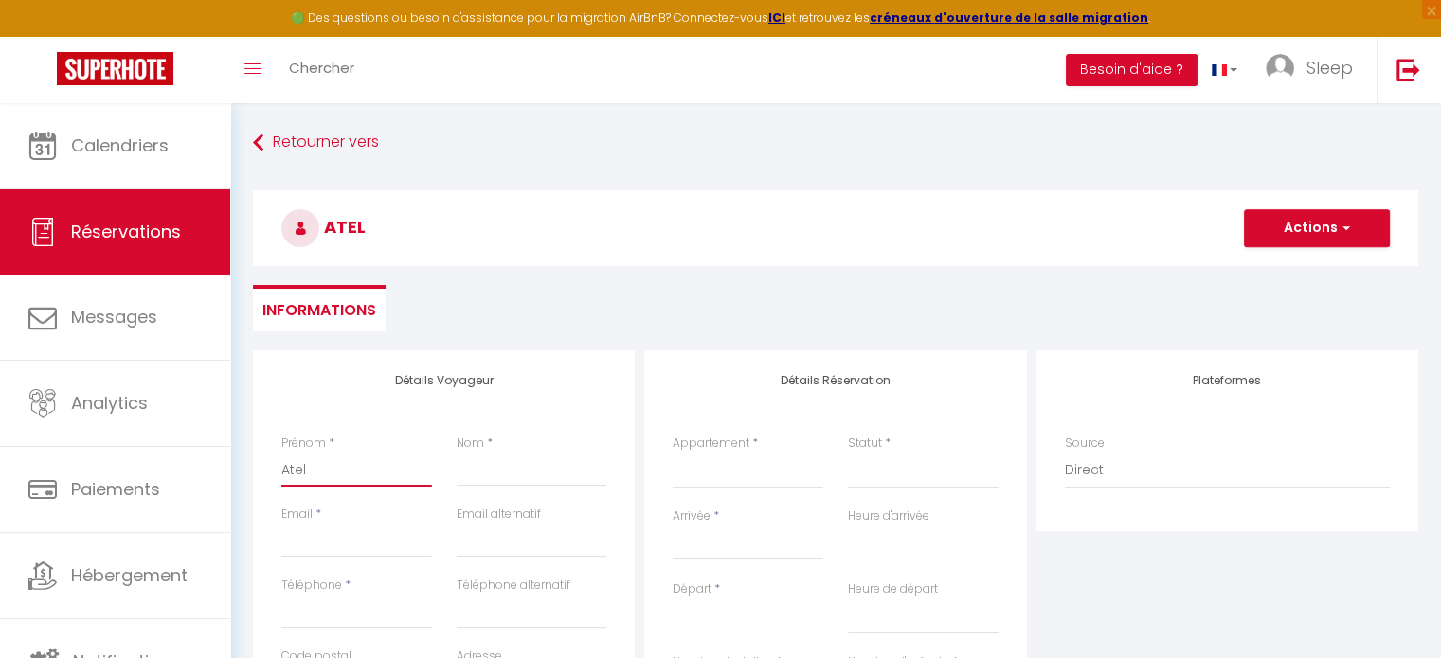
select select
checkbox input "false"
type input "Ateli"
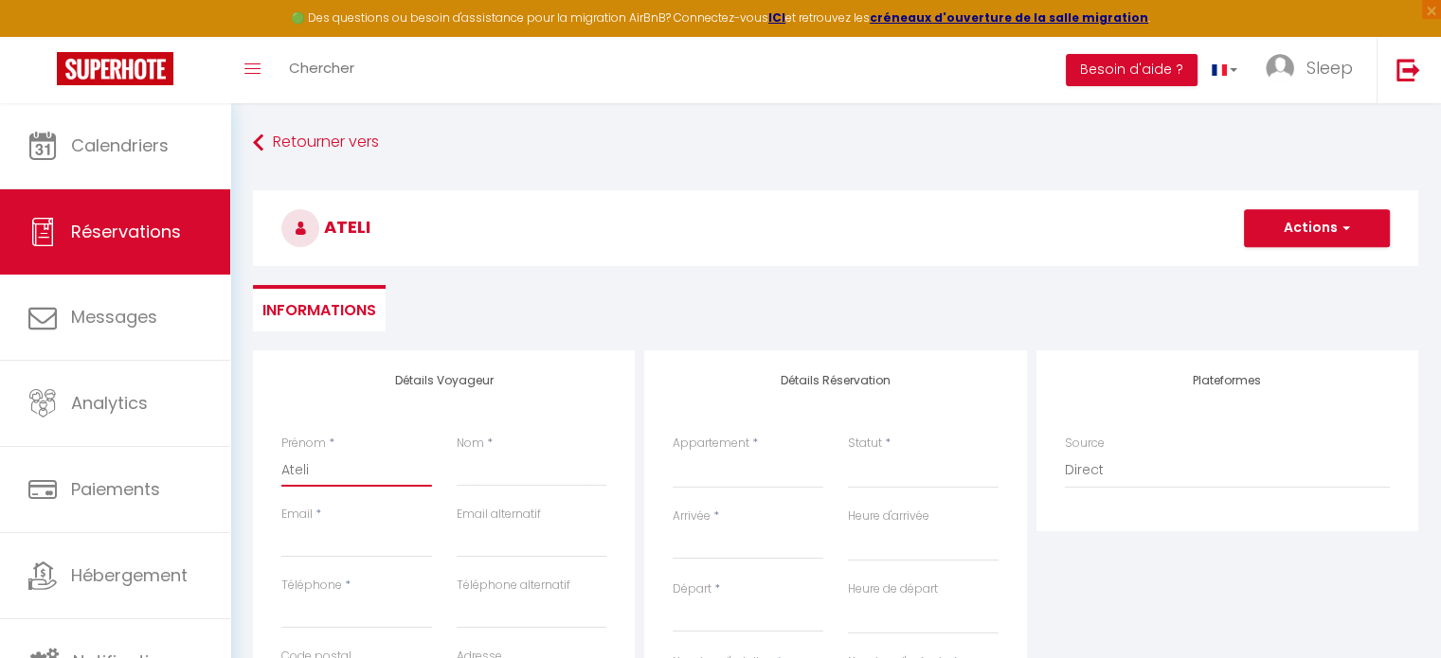
select select
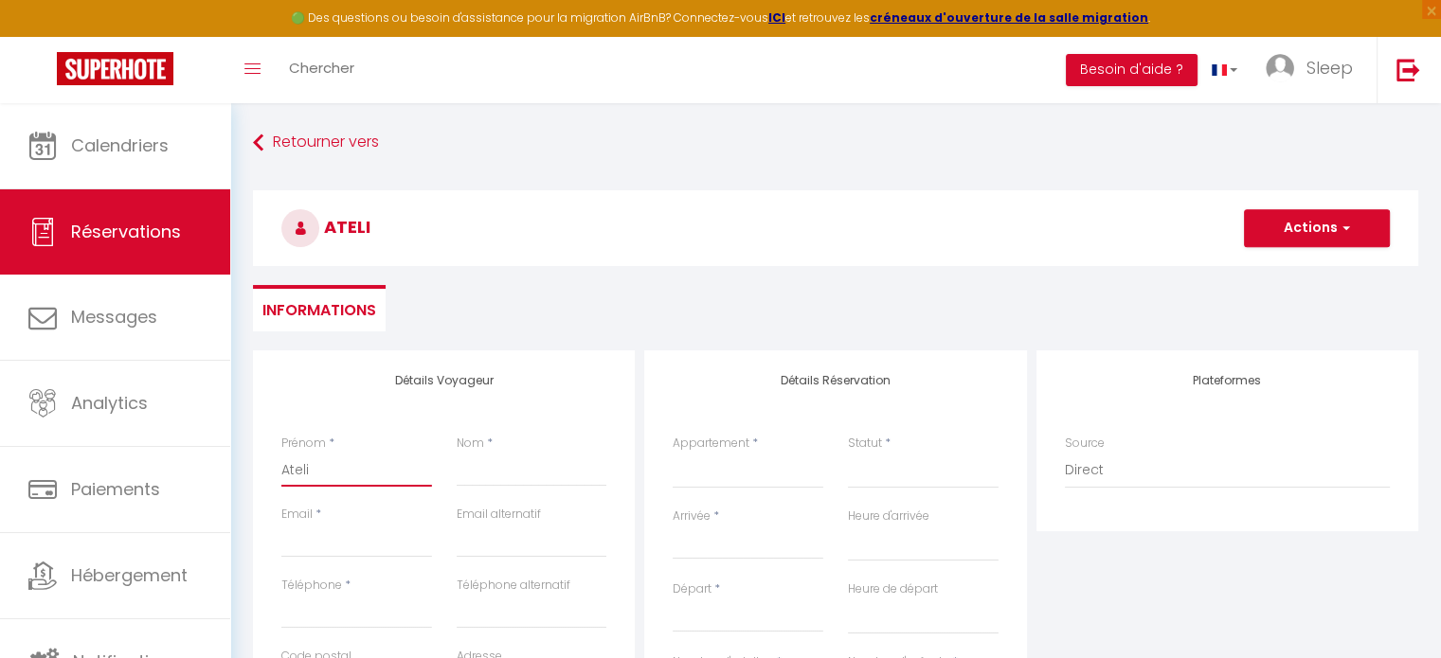
select select
checkbox input "false"
type input "Atelie"
select select
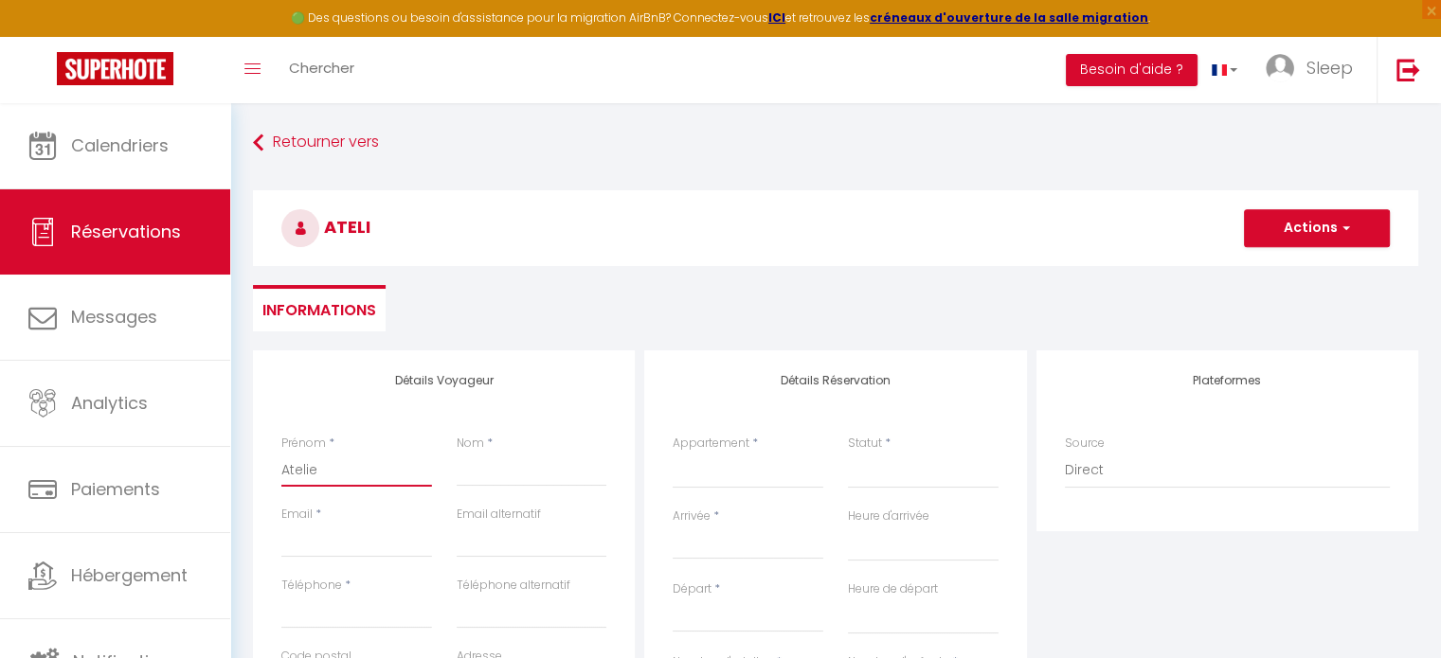
select select
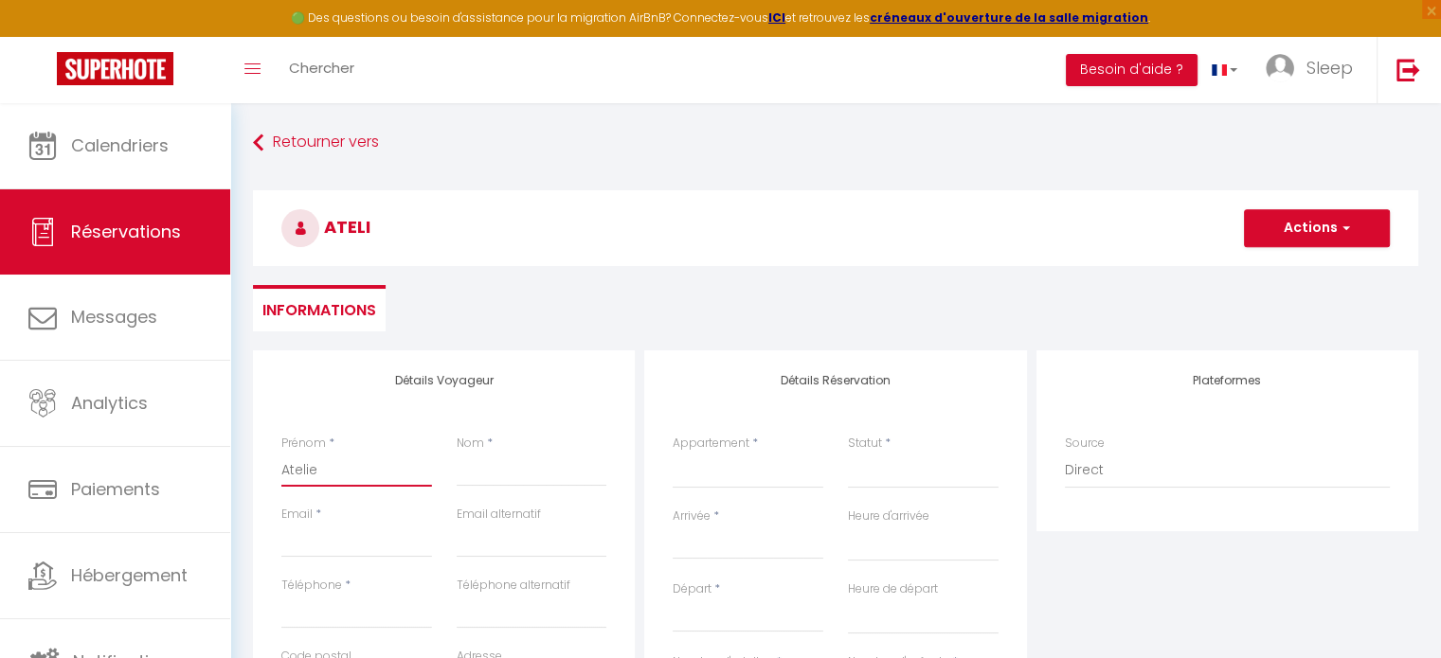
select select
checkbox input "false"
type input "Atelier"
select select
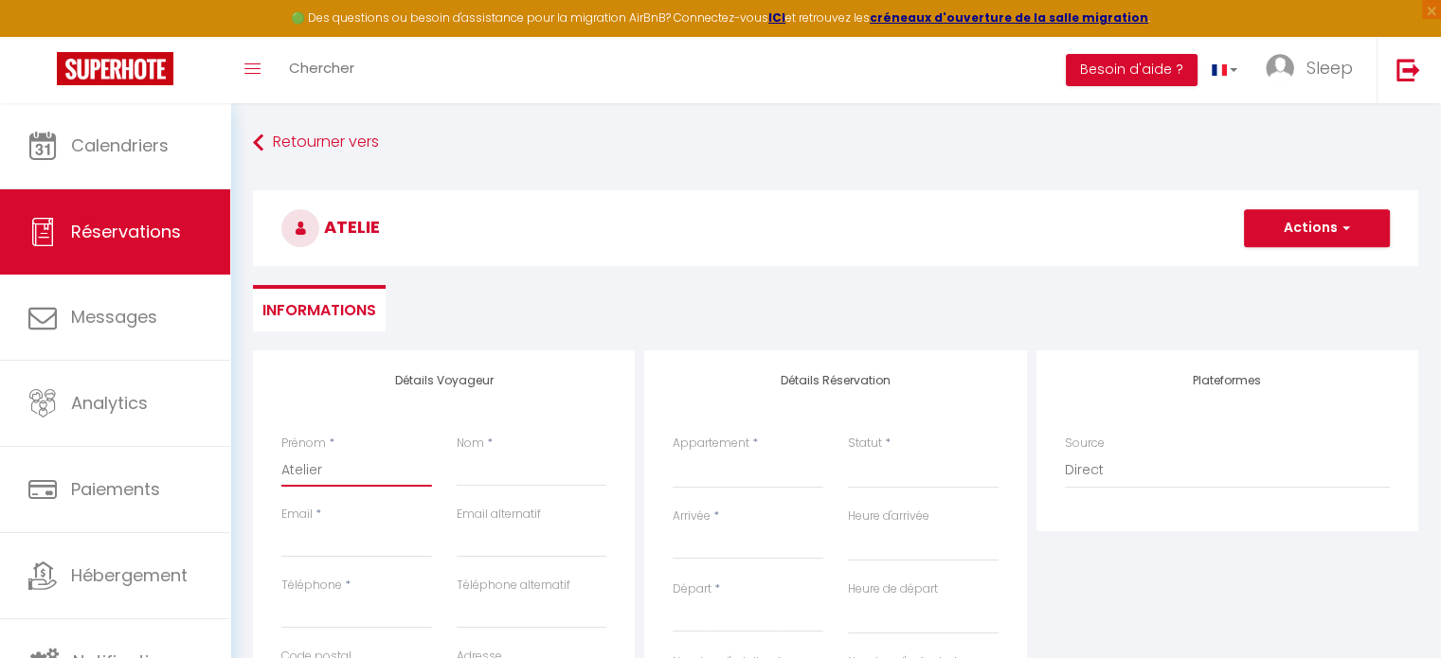
select select
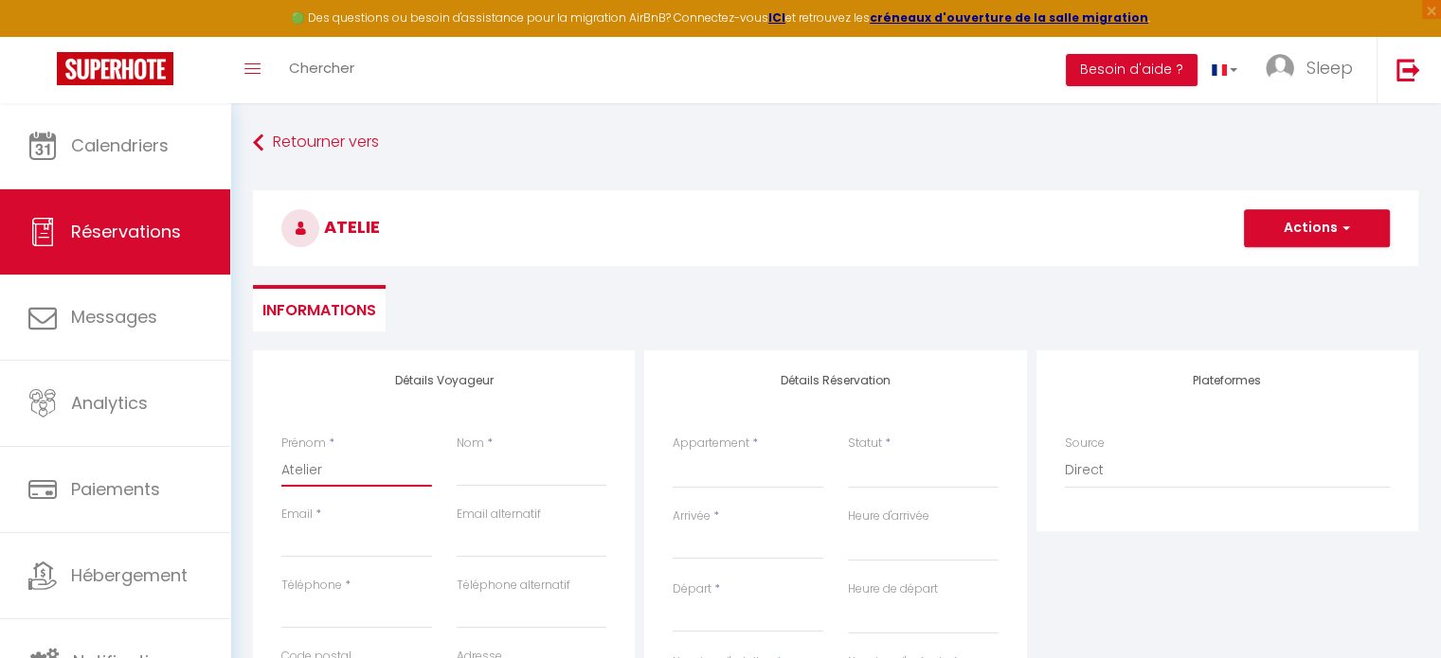
checkbox input "false"
type input "Atelier"
click at [488, 478] on input "Nom" at bounding box center [532, 470] width 151 height 34
type input "2"
select select
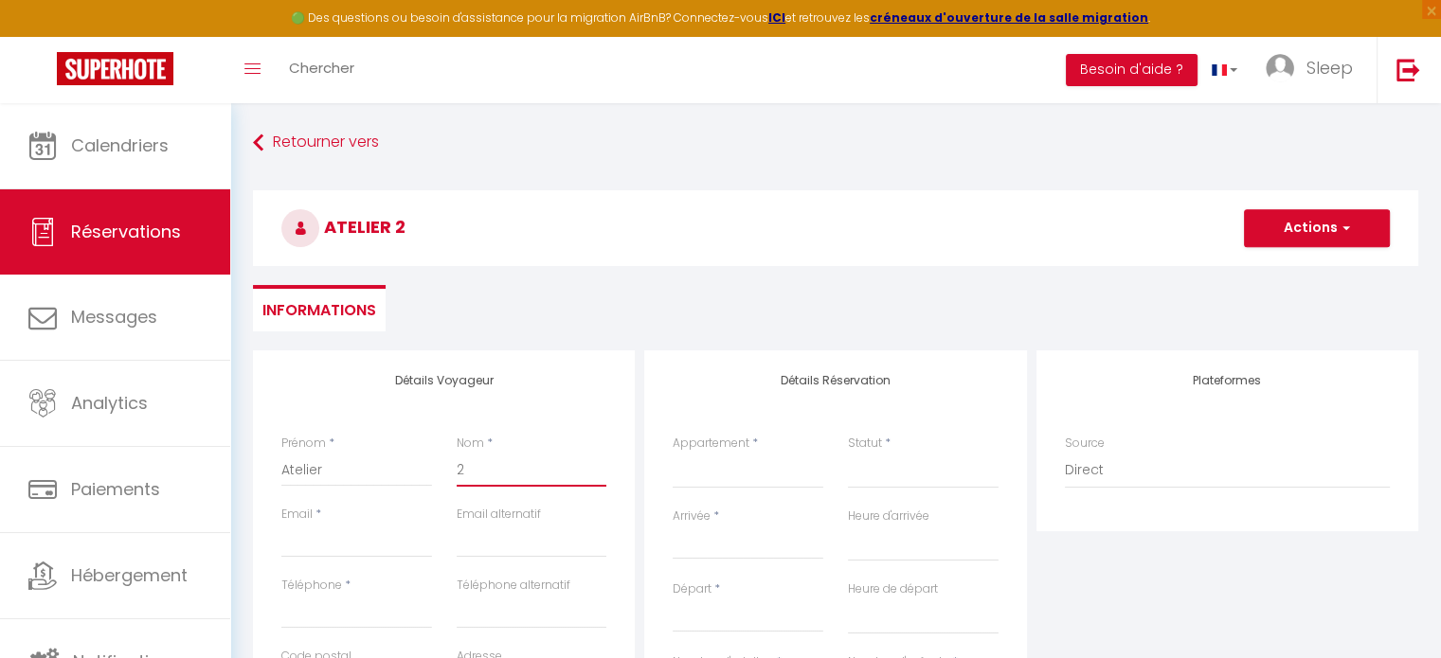
select select
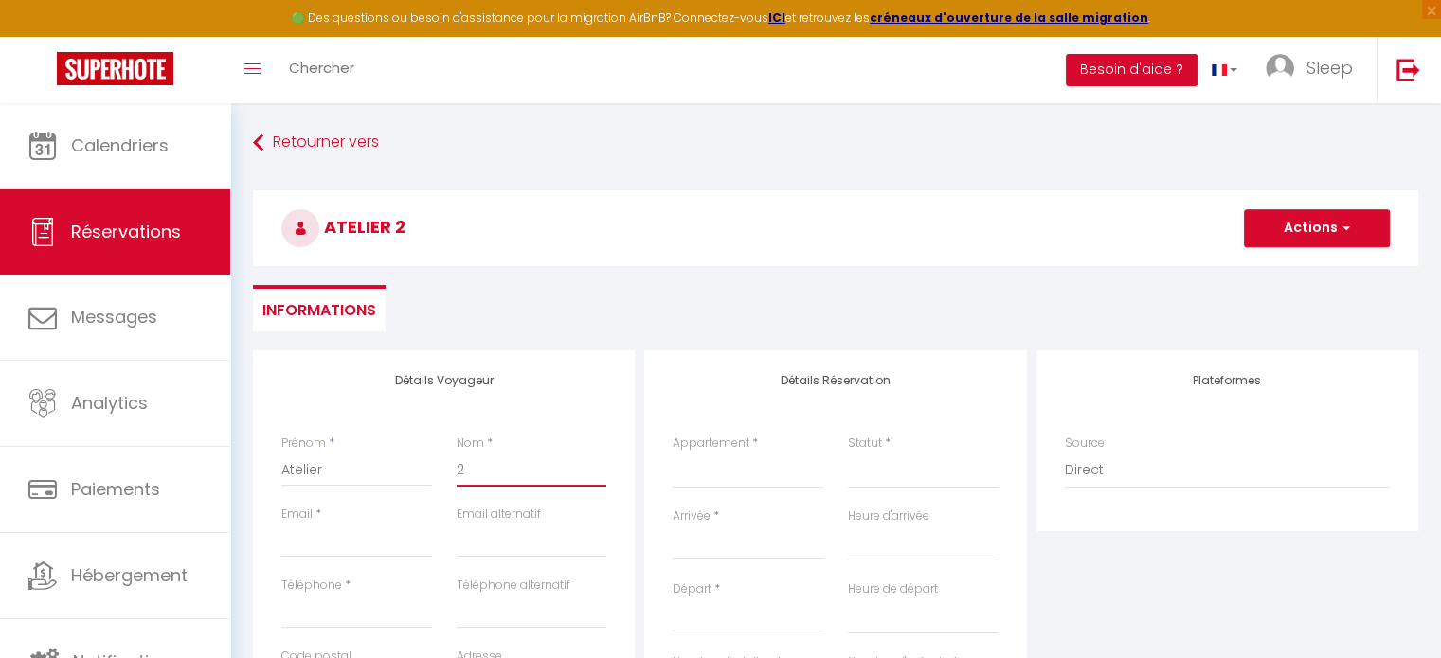
select select
checkbox input "false"
type input "25"
select select
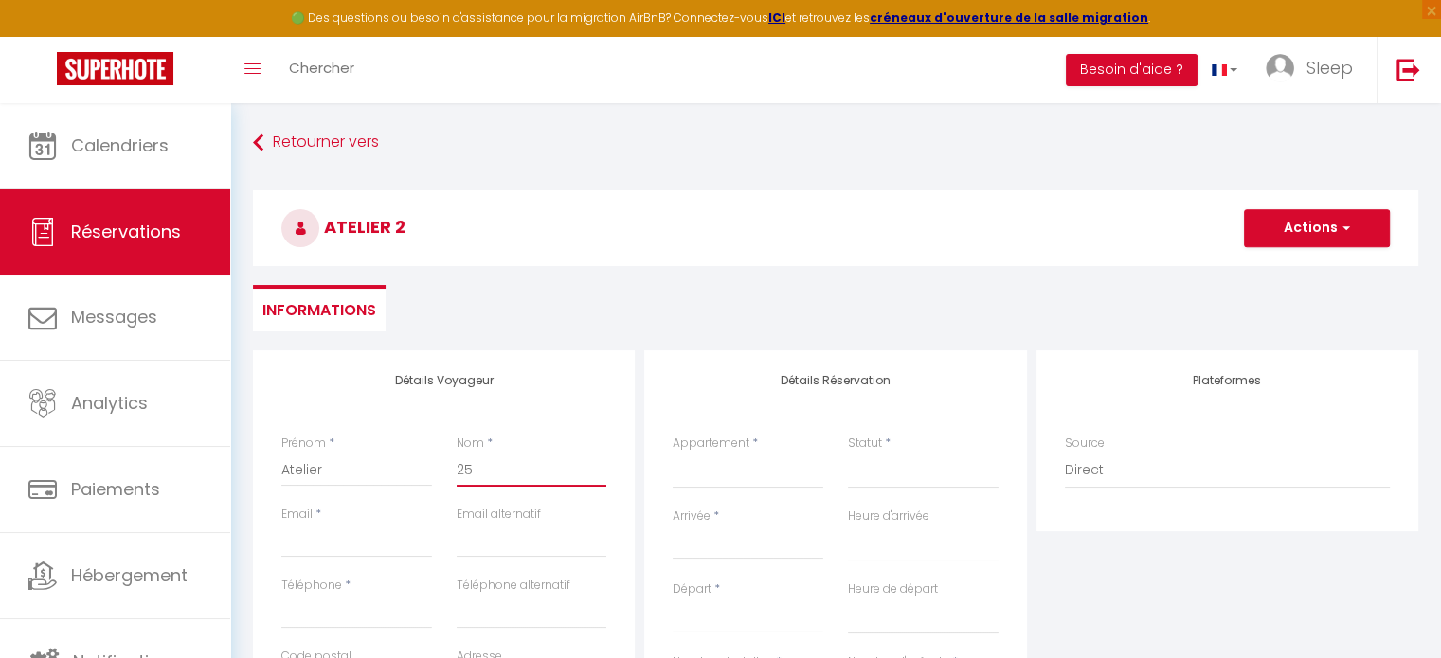
select select
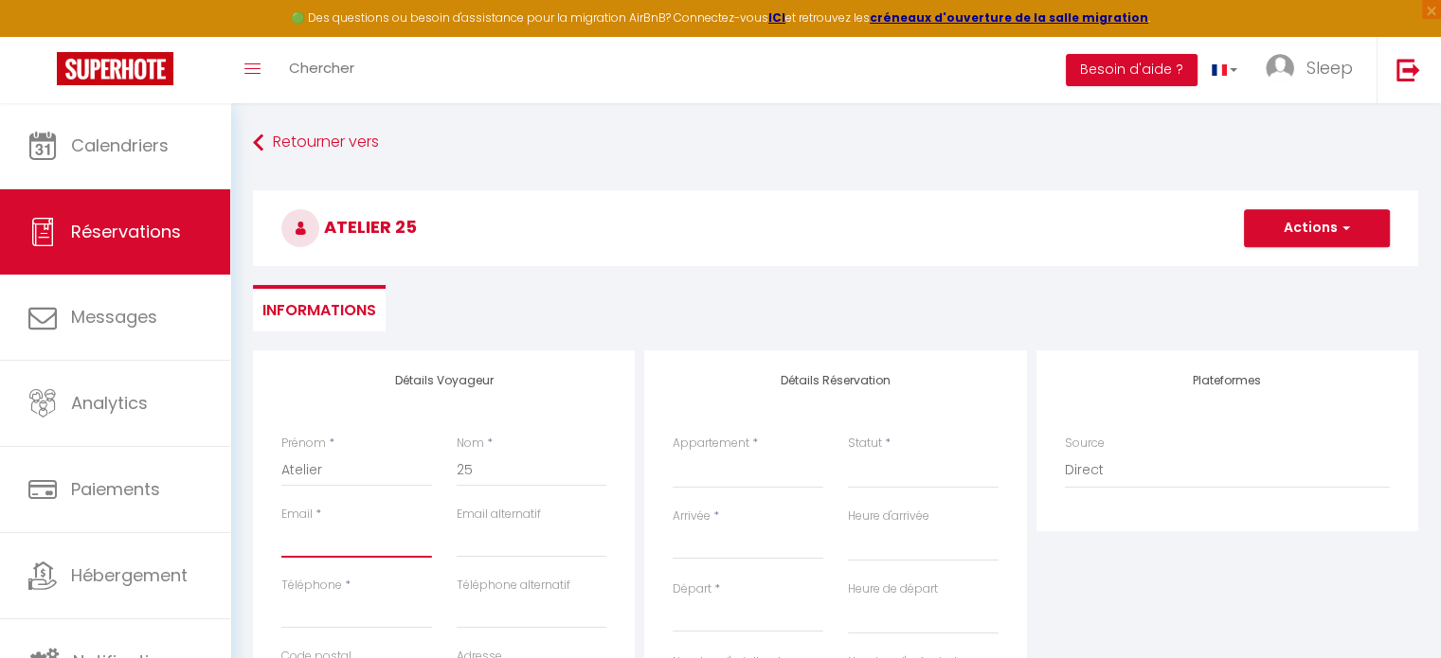
click at [348, 537] on input "Email client" at bounding box center [356, 541] width 151 height 34
paste input "[EMAIL_ADDRESS][DOMAIN_NAME]"
click at [343, 622] on input "Téléphone" at bounding box center [356, 612] width 151 height 34
paste input "0616192686"
click at [635, 311] on ul "Informations" at bounding box center [835, 308] width 1165 height 46
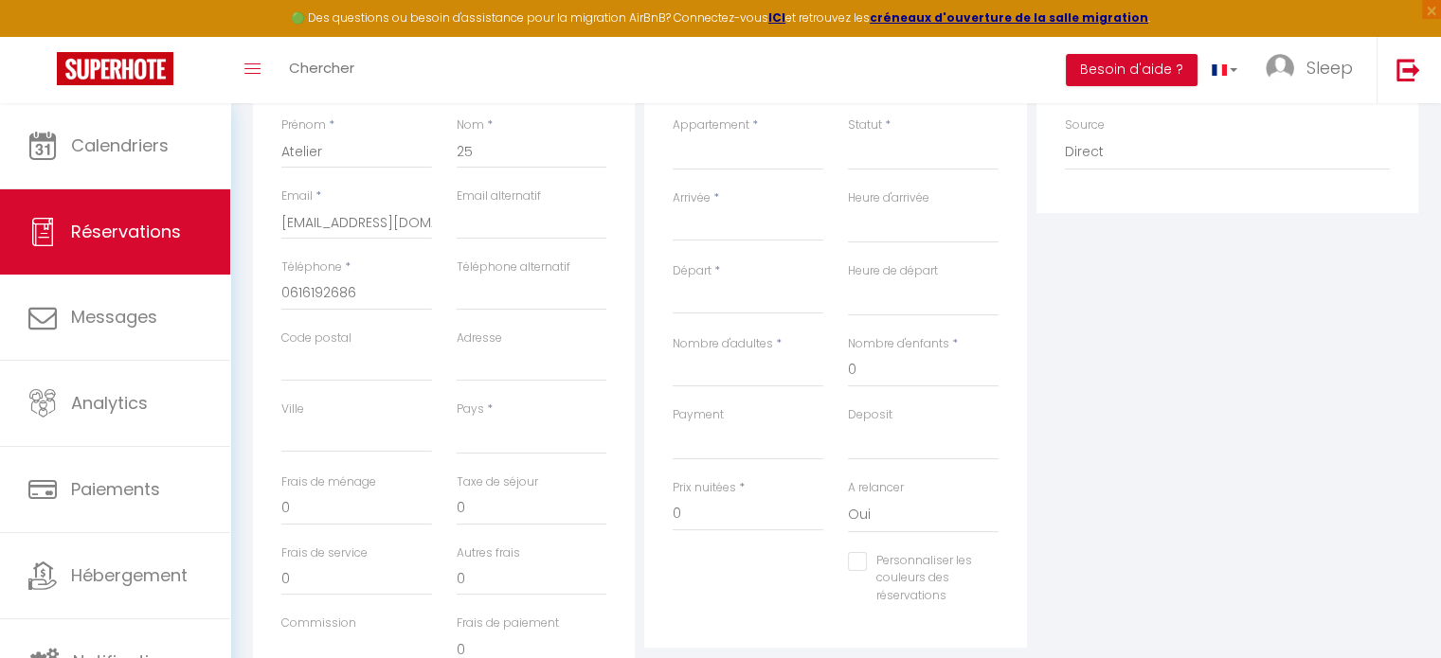
scroll to position [265, 0]
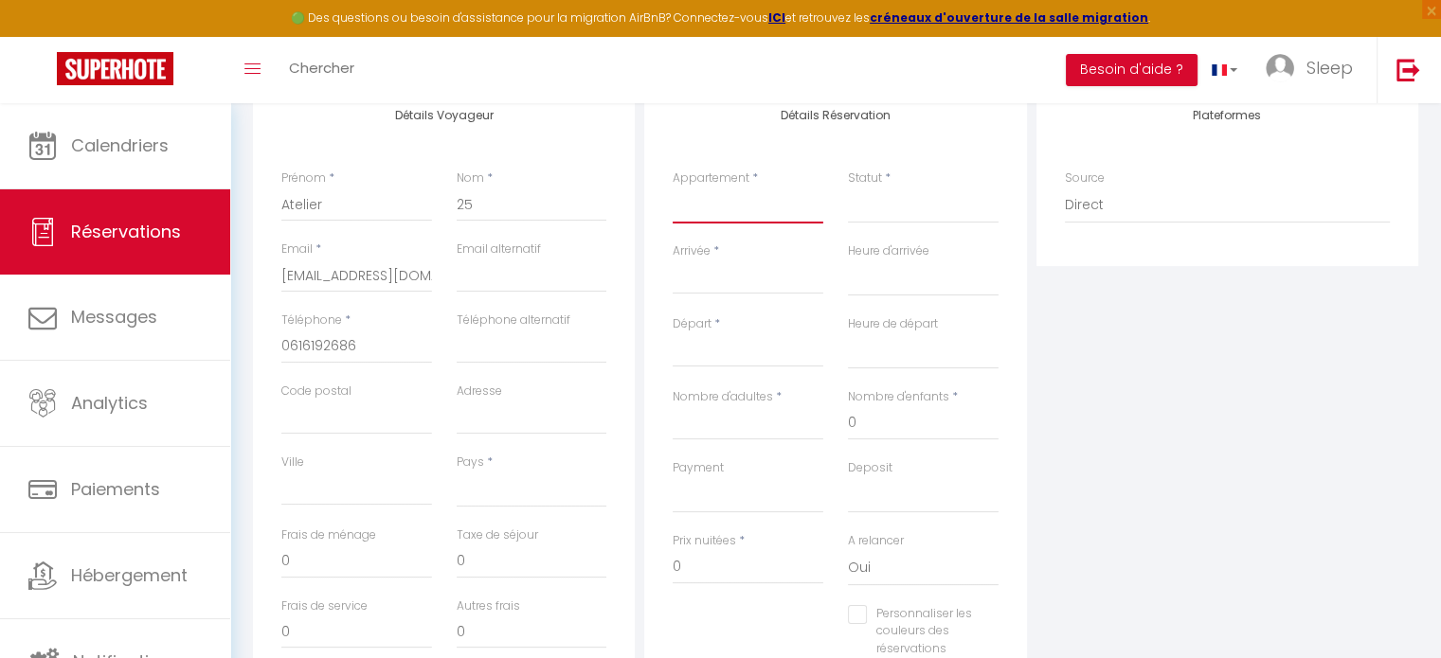
click at [749, 207] on select "La Maison Coquine Le Studio 68 - Hyper Centre - Sleep in Béthune L'Escapade Bal…" at bounding box center [748, 206] width 151 height 36
click at [673, 188] on select "La Maison Coquine Le Studio 68 - Hyper Centre - Sleep in Béthune L'Escapade Bal…" at bounding box center [748, 206] width 151 height 36
click at [752, 283] on input "Arrivée" at bounding box center [748, 279] width 151 height 25
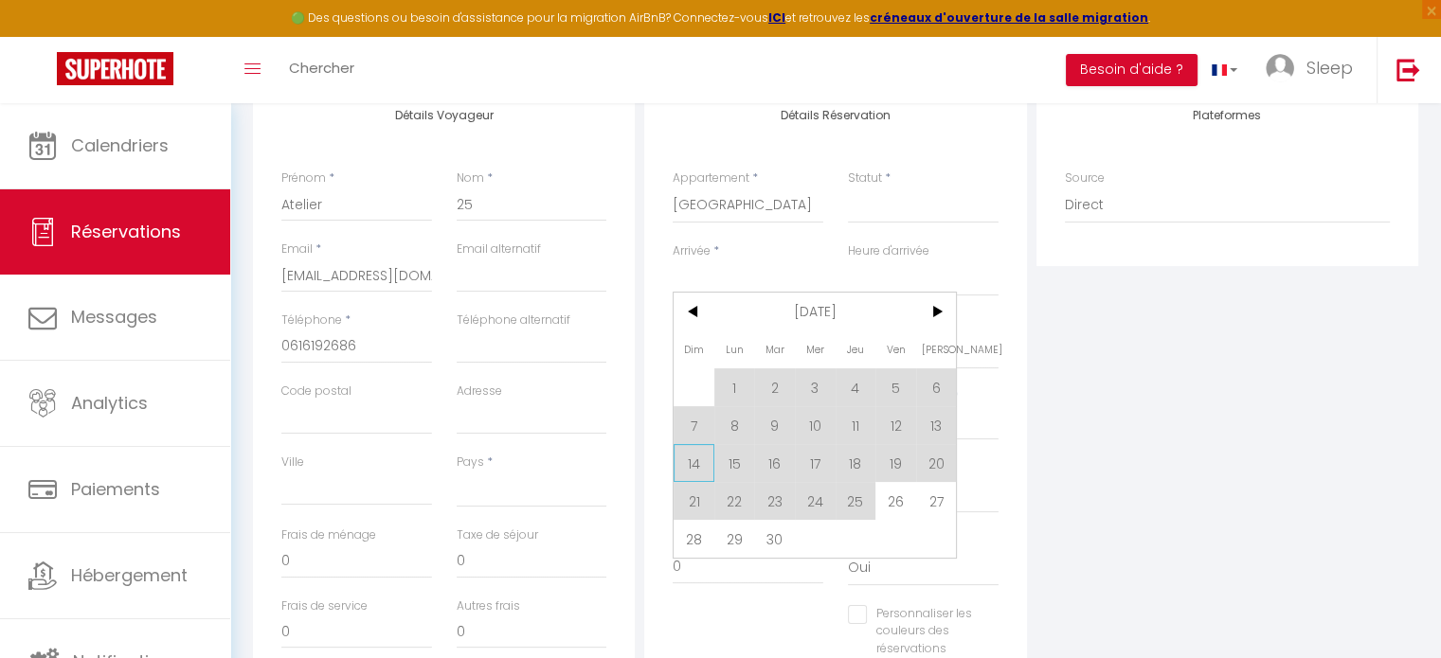
click at [679, 473] on span "14" at bounding box center [694, 463] width 41 height 38
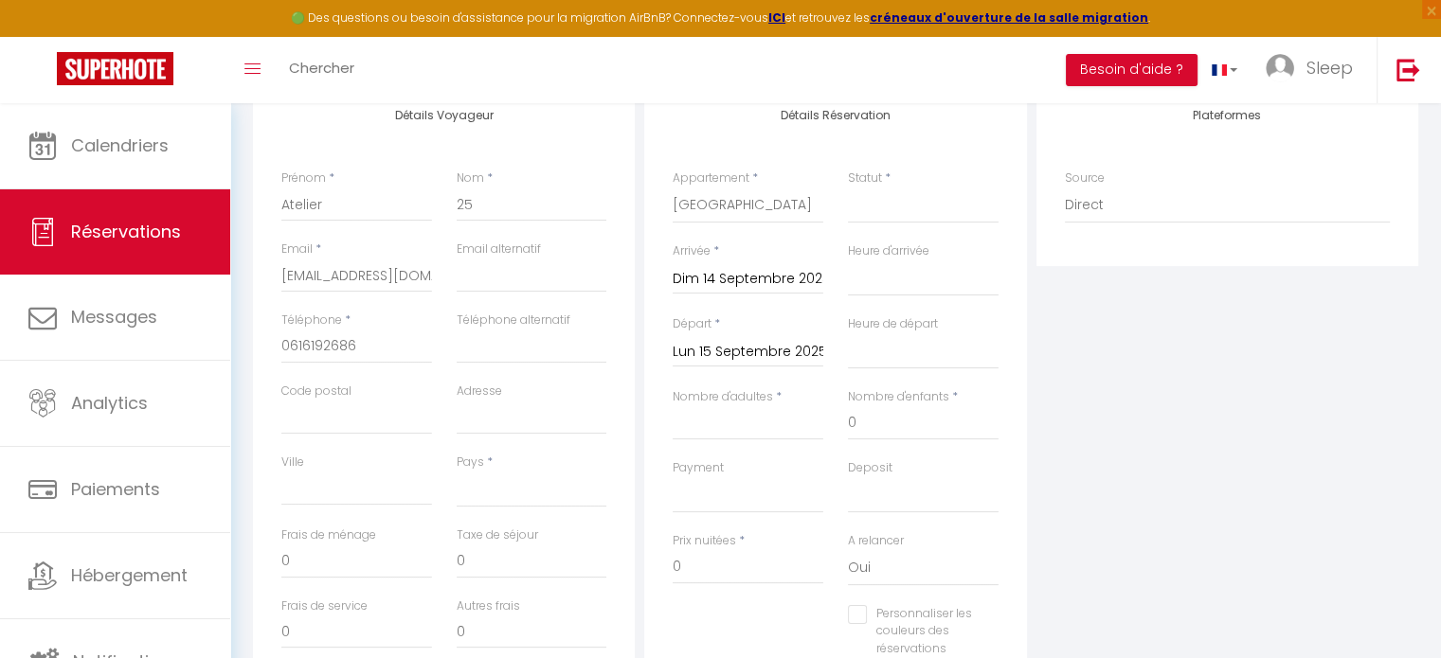
click at [731, 462] on div "Payment OK KO" at bounding box center [748, 486] width 151 height 54
click at [765, 277] on input "Dim 14 Septembre 2025" at bounding box center [748, 279] width 151 height 25
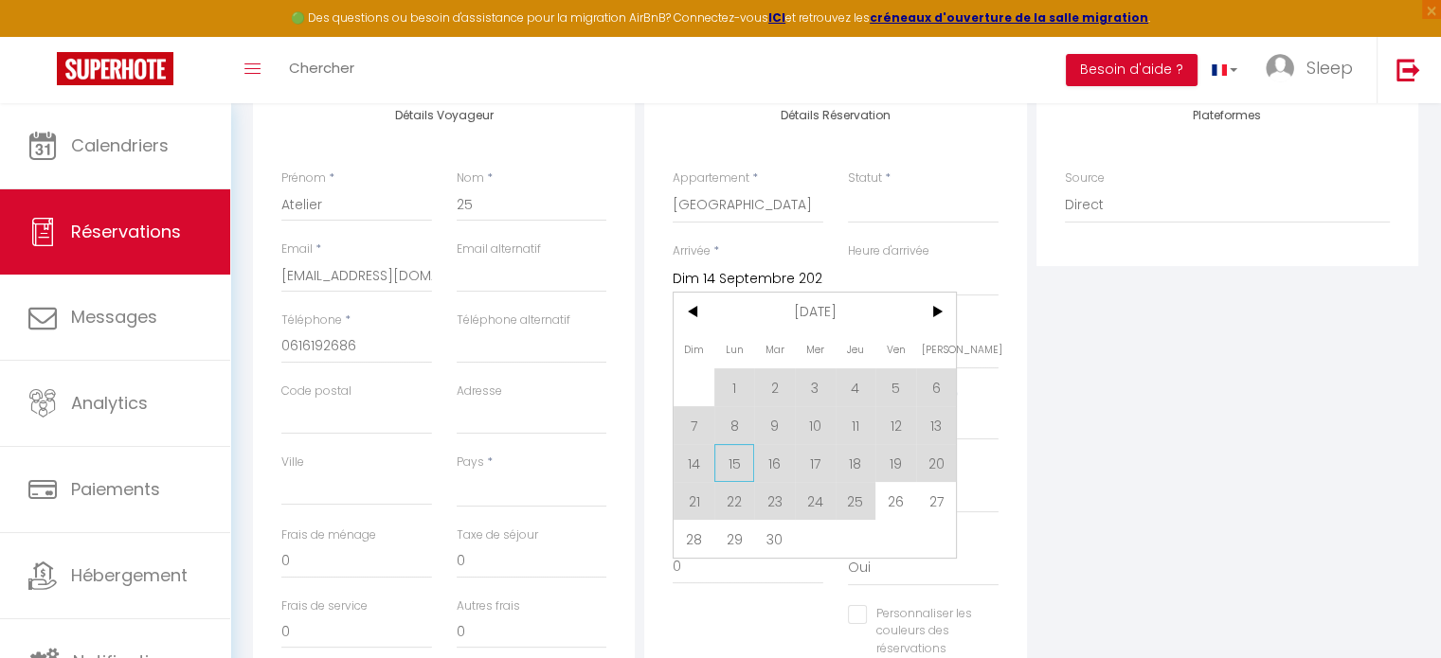
click at [737, 447] on span "15" at bounding box center [734, 463] width 41 height 38
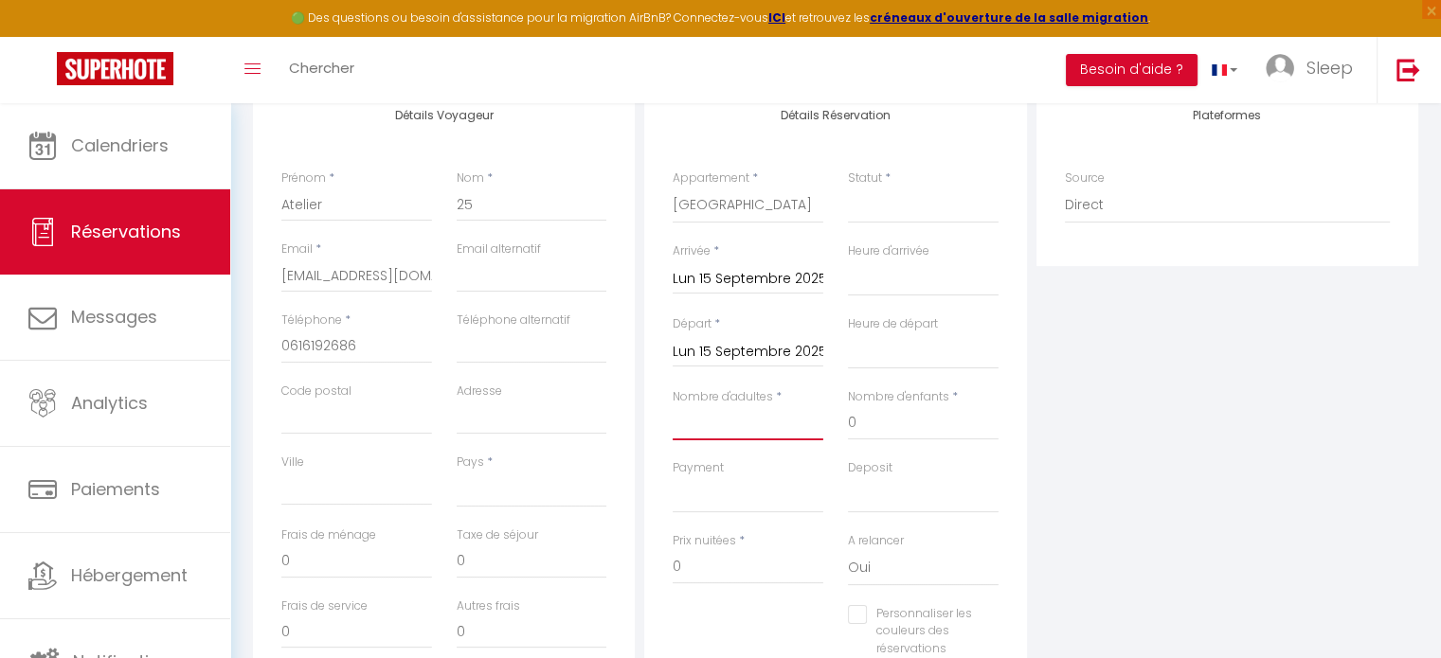
click at [745, 439] on input "Nombre d'adultes" at bounding box center [748, 423] width 151 height 34
click at [800, 341] on input "Lun 15 Septembre 2025" at bounding box center [748, 352] width 151 height 25
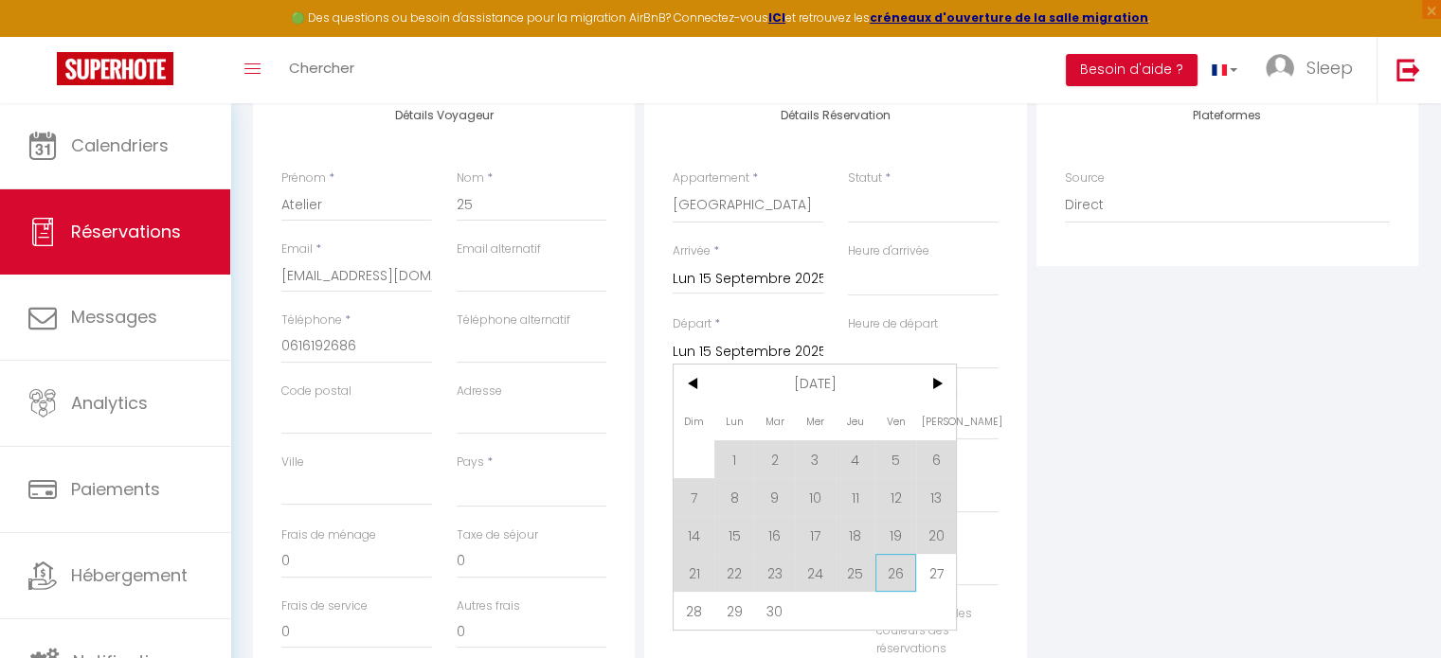
click at [902, 575] on span "26" at bounding box center [895, 573] width 41 height 38
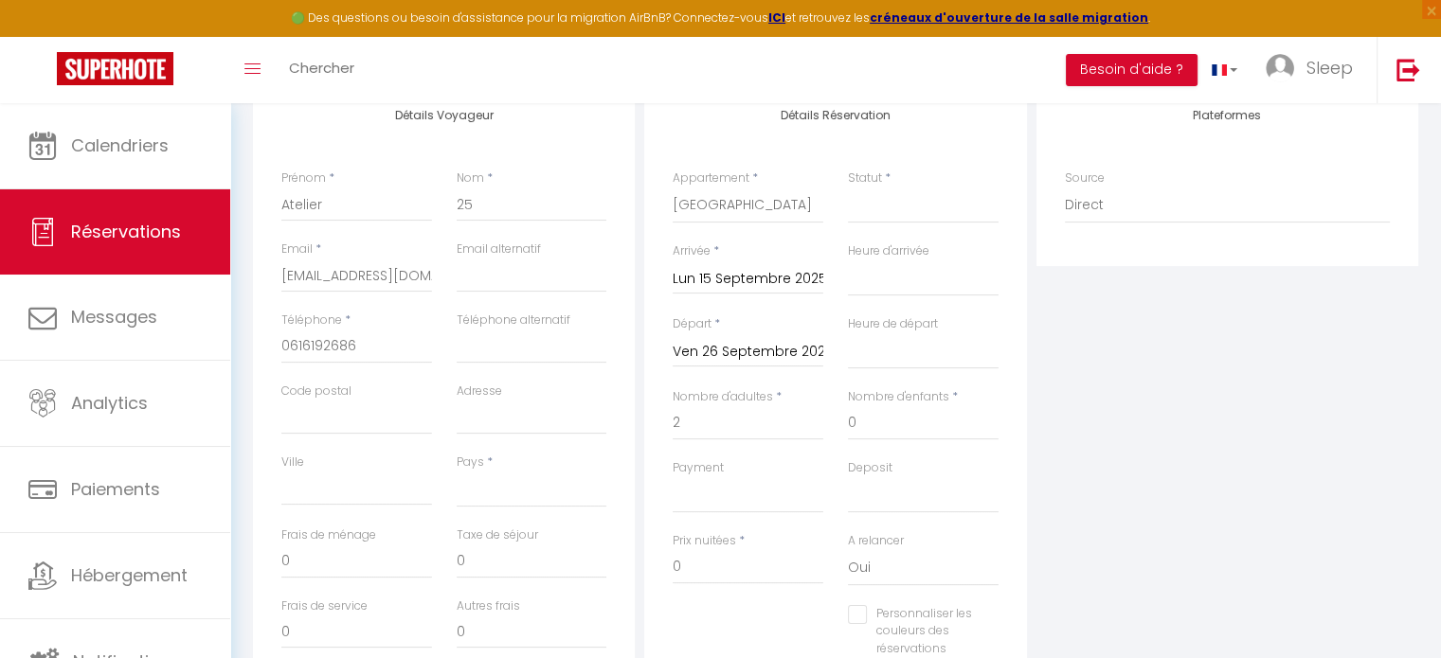
click at [1066, 558] on div "Plateformes Source Direct Airbnb.com Booking.com Chalet montagne Expedia Gite d…" at bounding box center [1227, 423] width 391 height 677
